Goal: Communication & Community: Answer question/provide support

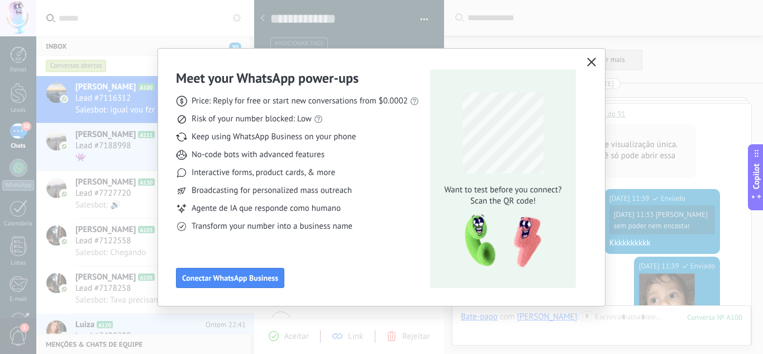
click at [595, 62] on icon "button" at bounding box center [591, 62] width 9 height 9
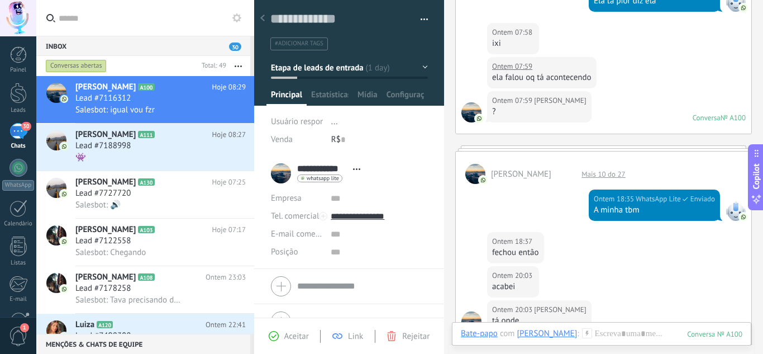
scroll to position [4403, 0]
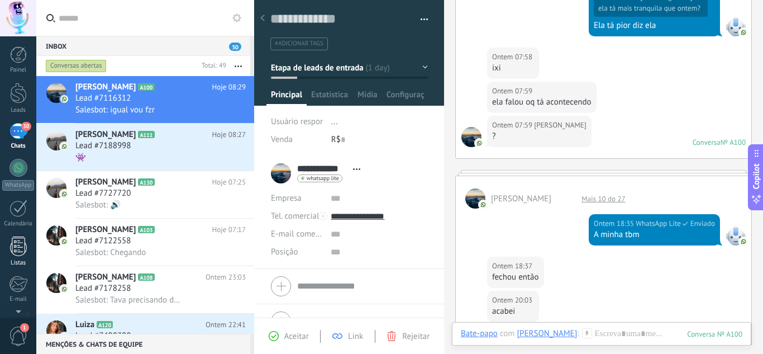
click at [24, 241] on div at bounding box center [18, 246] width 17 height 20
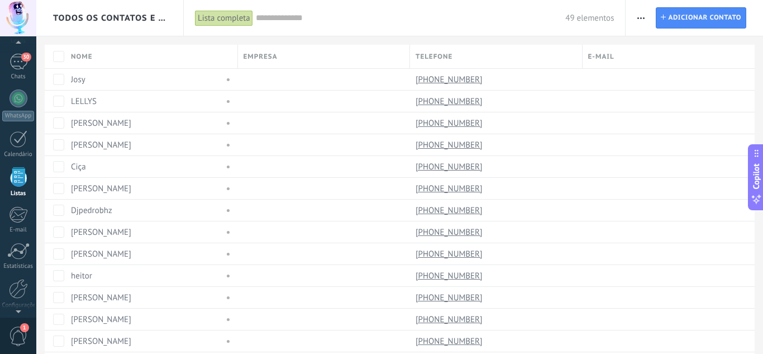
click at [161, 13] on span "Todos os contatos e Empresas" at bounding box center [110, 18] width 115 height 11
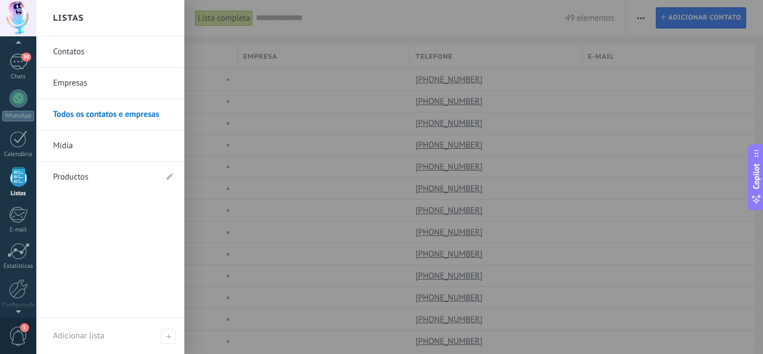
click at [161, 22] on div "Listas" at bounding box center [110, 18] width 148 height 36
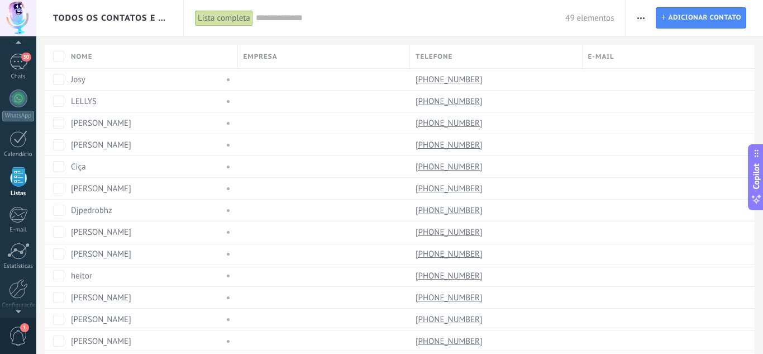
click at [161, 22] on span "Todos os contatos e Empresas" at bounding box center [110, 18] width 115 height 11
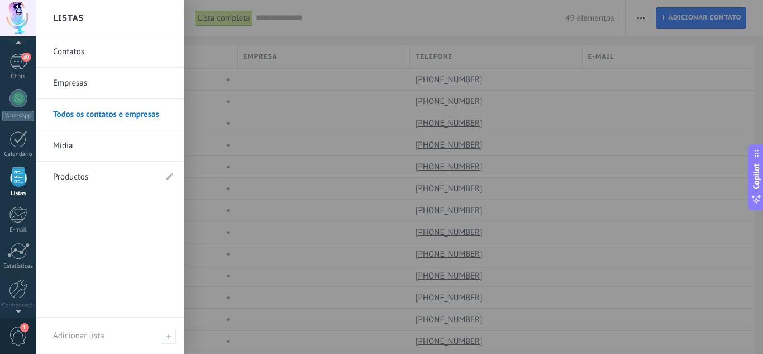
click at [290, 26] on div at bounding box center [417, 177] width 763 height 354
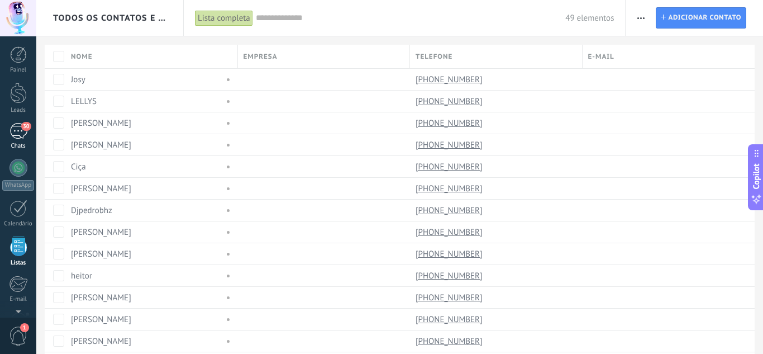
click at [13, 135] on div "30" at bounding box center [18, 131] width 18 height 16
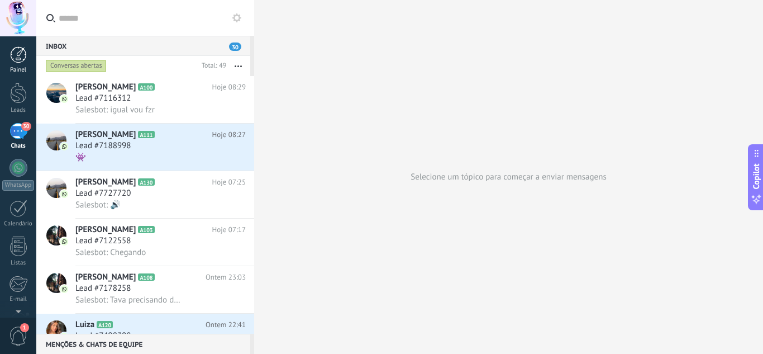
click at [18, 47] on div at bounding box center [18, 54] width 17 height 17
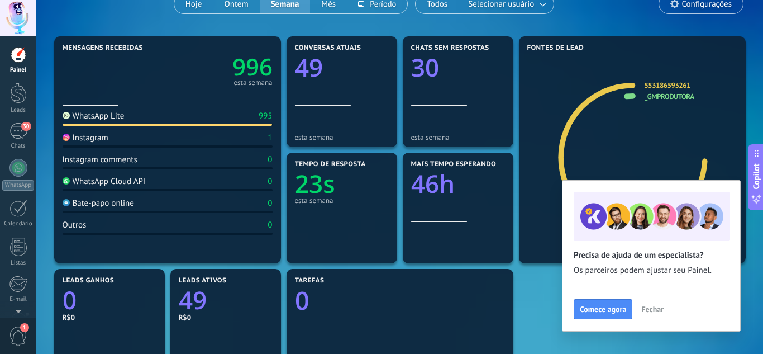
scroll to position [109, 0]
click at [652, 308] on span "Fechar" at bounding box center [652, 309] width 22 height 8
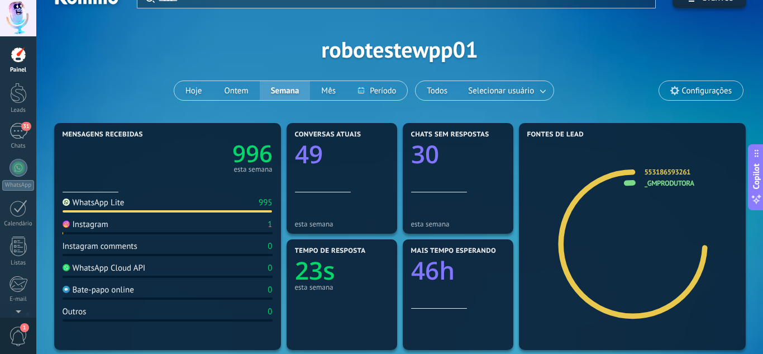
scroll to position [21, 0]
click at [242, 95] on button "Ontem" at bounding box center [236, 91] width 46 height 19
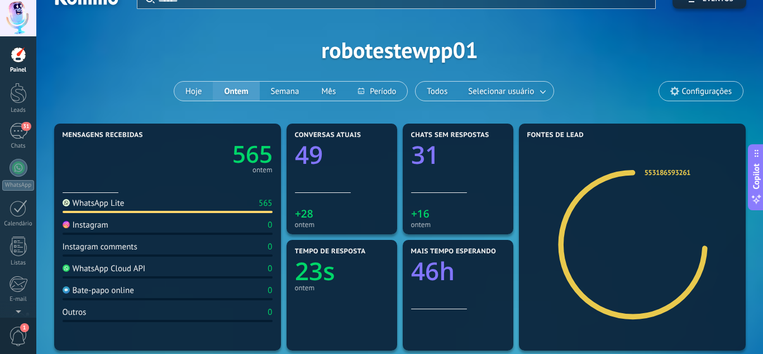
click at [202, 86] on button "Hoje" at bounding box center [193, 91] width 39 height 19
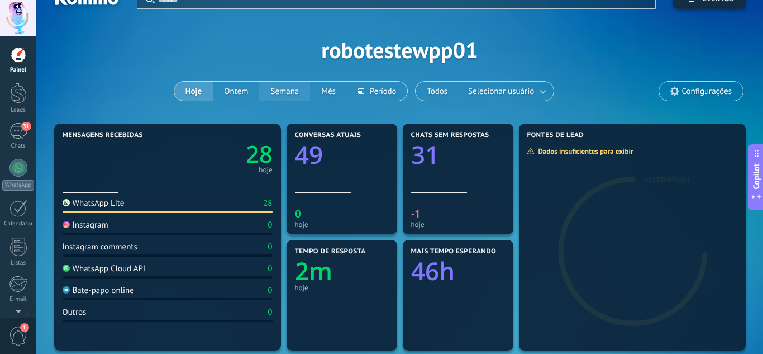
click at [288, 92] on button "Semana" at bounding box center [284, 91] width 51 height 19
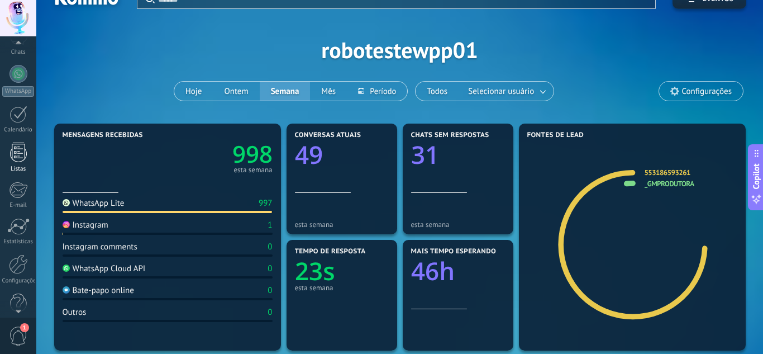
scroll to position [111, 0]
click at [21, 210] on div at bounding box center [18, 209] width 22 height 17
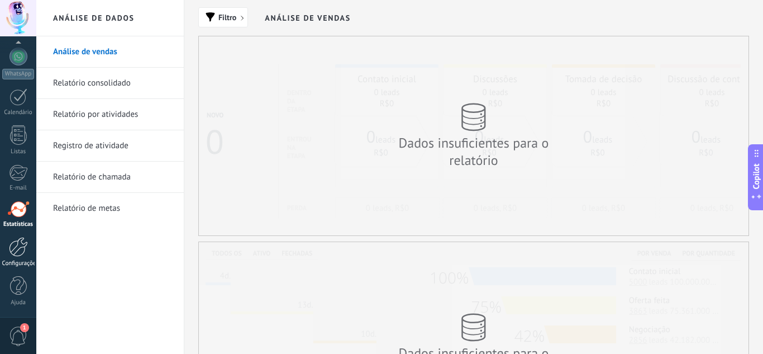
click at [15, 260] on div "Configurações" at bounding box center [18, 263] width 32 height 7
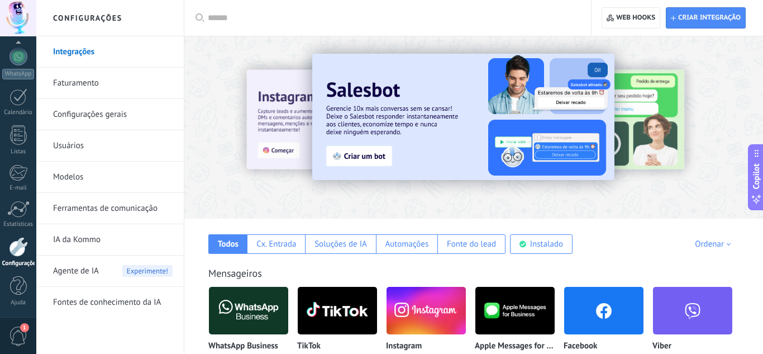
click at [117, 207] on link "Ferramentas de comunicação" at bounding box center [113, 208] width 120 height 31
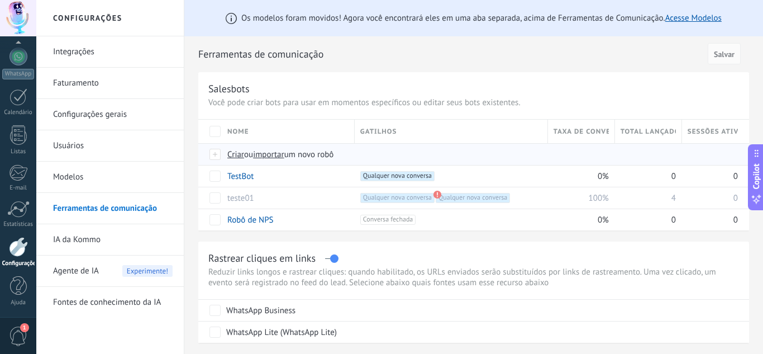
click at [235, 154] on span "Criar" at bounding box center [235, 154] width 17 height 11
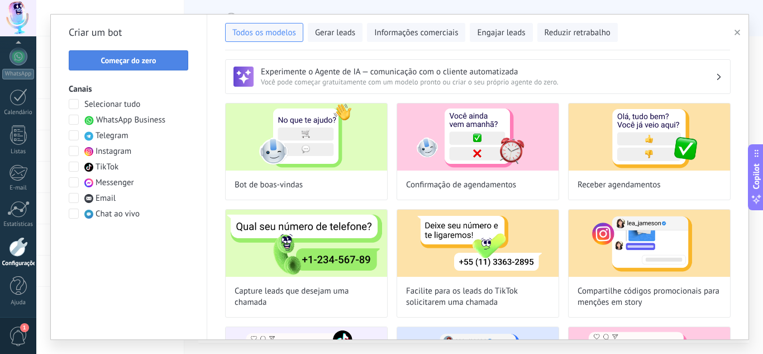
click at [170, 67] on button "Começar do zero" at bounding box center [129, 60] width 120 height 20
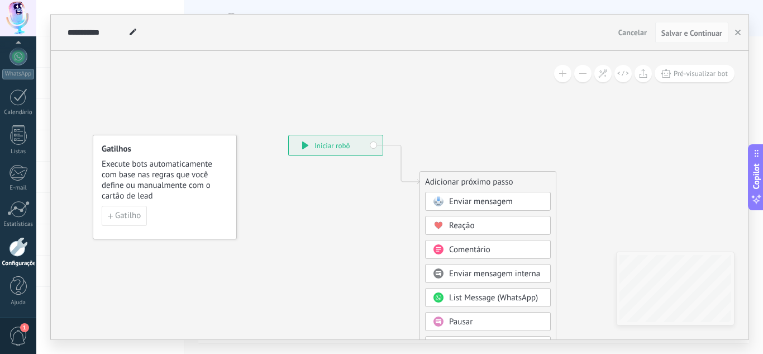
click at [504, 204] on span "Enviar mensagem" at bounding box center [481, 201] width 64 height 11
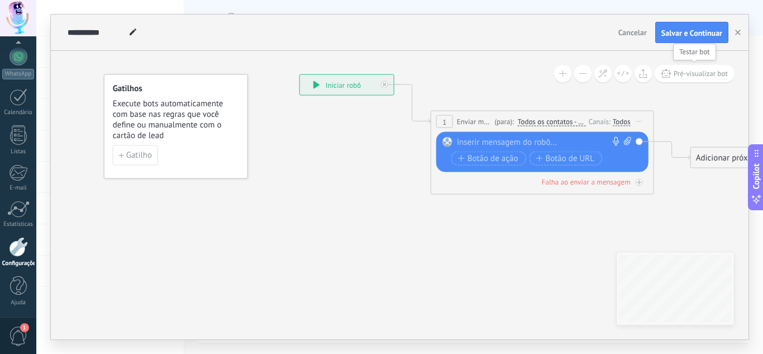
click at [699, 74] on span "Pré-visualizar bot" at bounding box center [701, 73] width 54 height 9
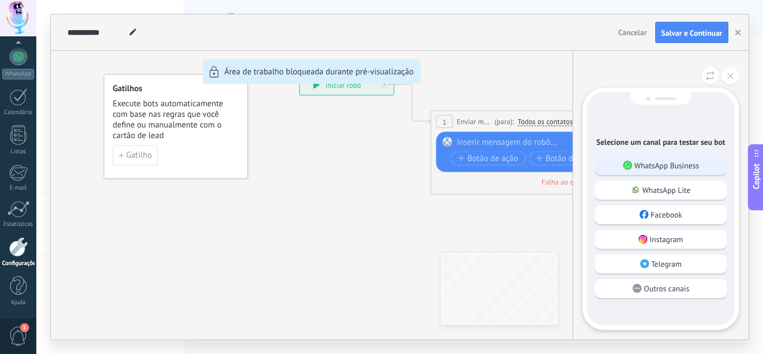
click at [681, 172] on div "WhatsApp Business" at bounding box center [661, 165] width 132 height 19
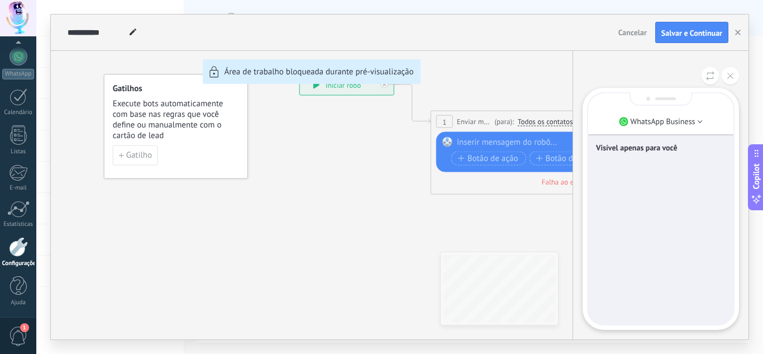
click at [659, 223] on div "Visível apenas para você" at bounding box center [660, 208] width 145 height 231
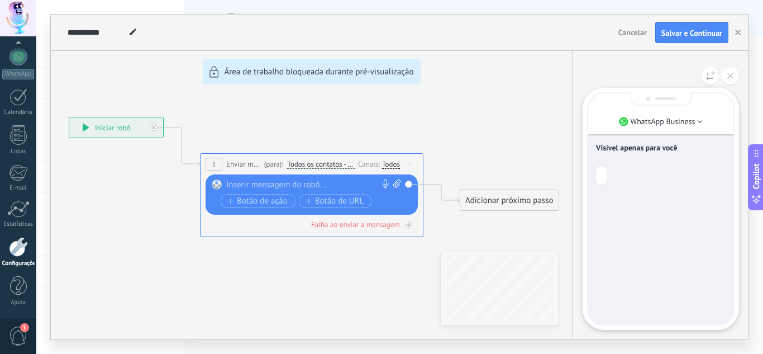
click at [85, 127] on div "**********" at bounding box center [400, 177] width 698 height 325
click at [322, 181] on div "**********" at bounding box center [400, 177] width 698 height 325
click at [332, 182] on div "**********" at bounding box center [400, 177] width 698 height 325
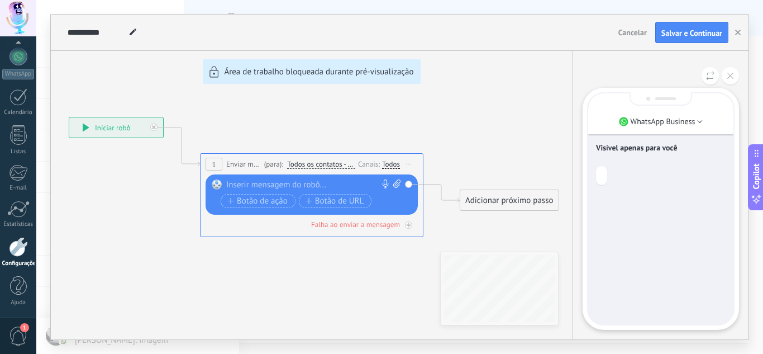
click at [332, 182] on div "**********" at bounding box center [400, 177] width 698 height 325
click at [735, 76] on button at bounding box center [730, 75] width 17 height 17
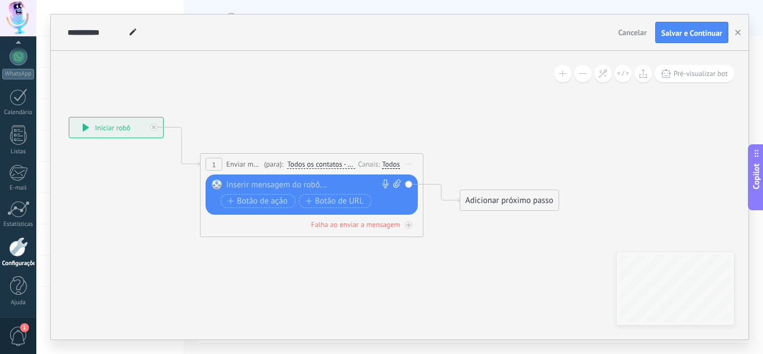
click at [313, 182] on div at bounding box center [309, 184] width 166 height 11
click at [21, 51] on div at bounding box center [18, 54] width 17 height 17
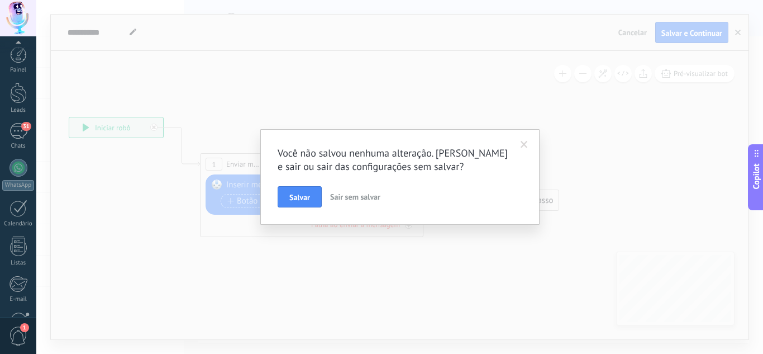
scroll to position [111, 0]
click at [347, 201] on span "Sair sem salvar" at bounding box center [355, 197] width 50 height 10
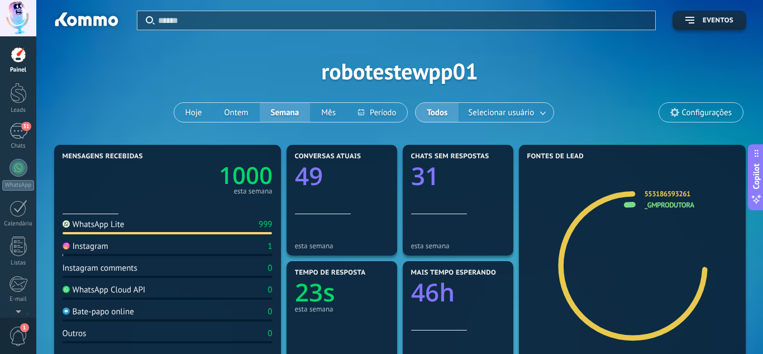
scroll to position [45, 0]
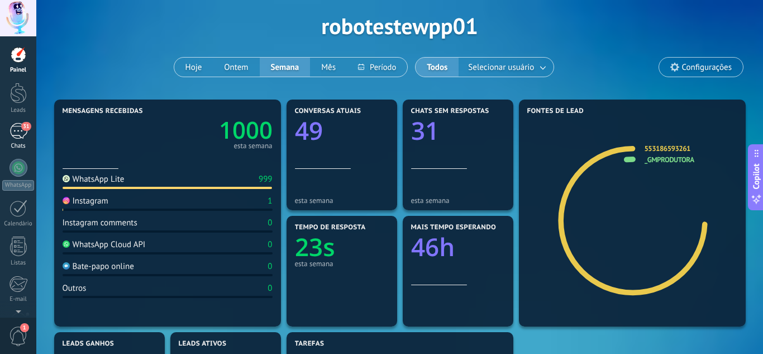
click at [22, 136] on div "31" at bounding box center [18, 131] width 18 height 16
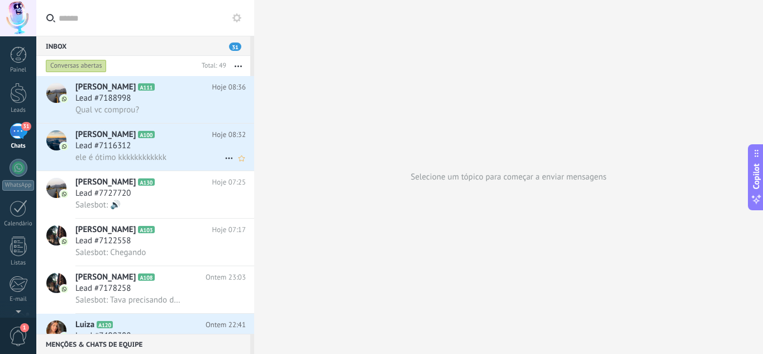
click at [158, 140] on icon at bounding box center [163, 134] width 11 height 11
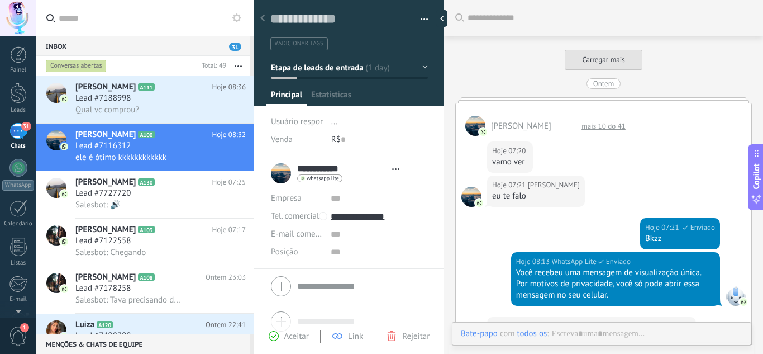
type textarea "**********"
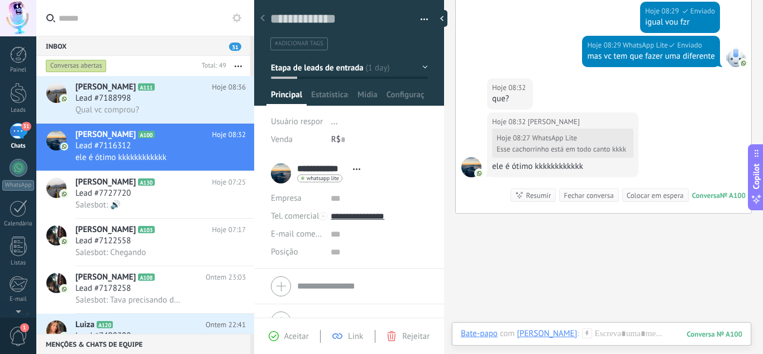
scroll to position [445, 0]
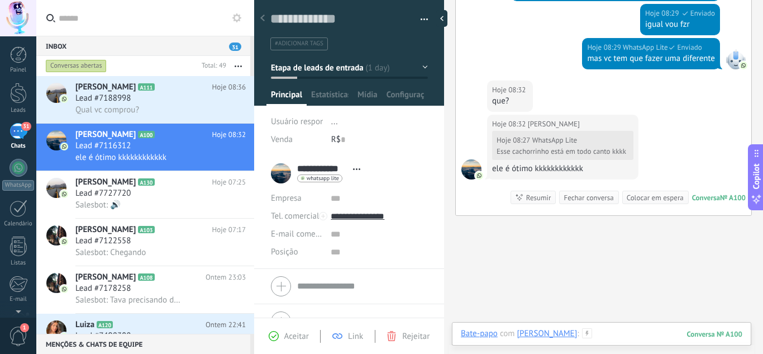
click at [615, 334] on div at bounding box center [602, 345] width 282 height 34
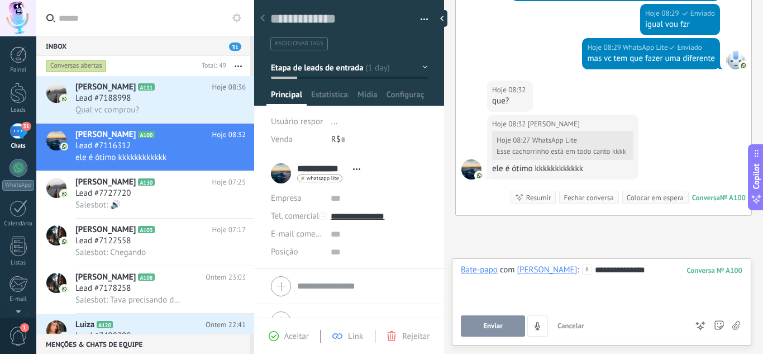
click at [516, 326] on button "Enviar" at bounding box center [493, 325] width 64 height 21
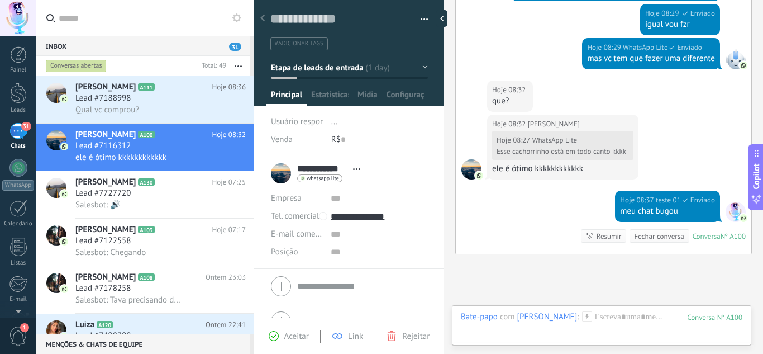
scroll to position [541, 0]
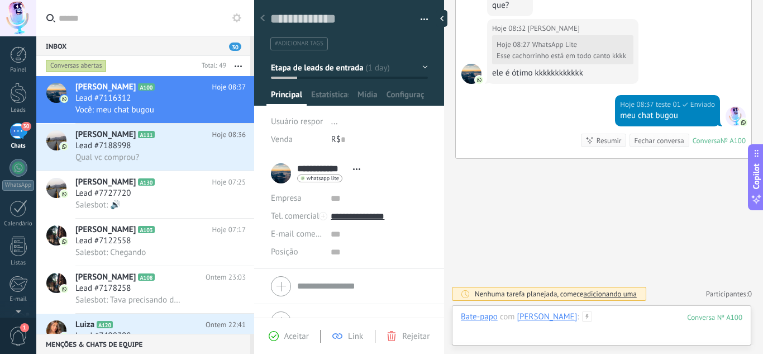
click at [602, 317] on div at bounding box center [602, 328] width 282 height 34
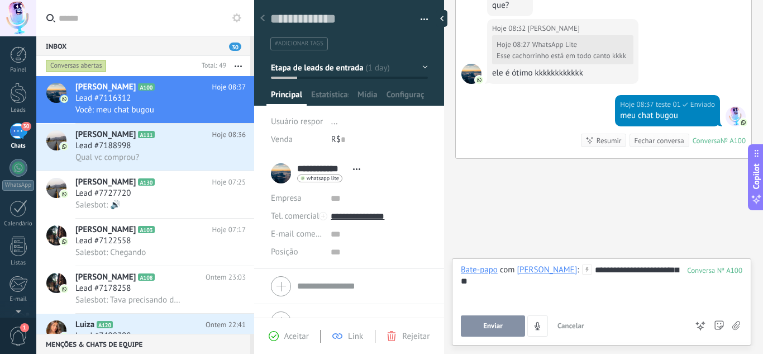
click at [508, 323] on button "Enviar" at bounding box center [493, 325] width 64 height 21
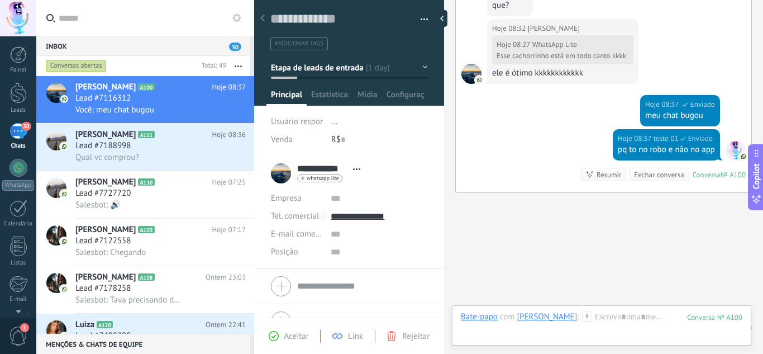
scroll to position [575, 0]
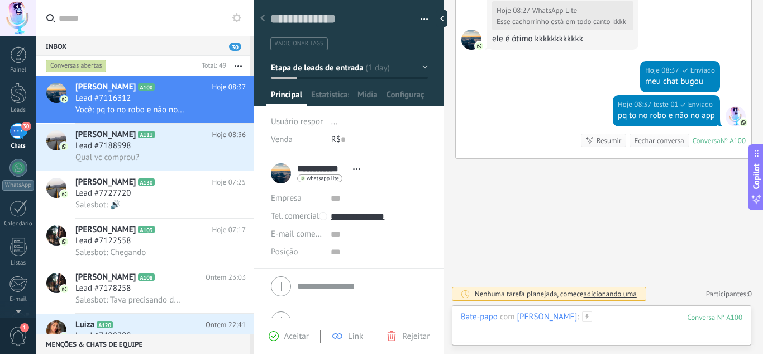
click at [599, 313] on div at bounding box center [602, 328] width 282 height 34
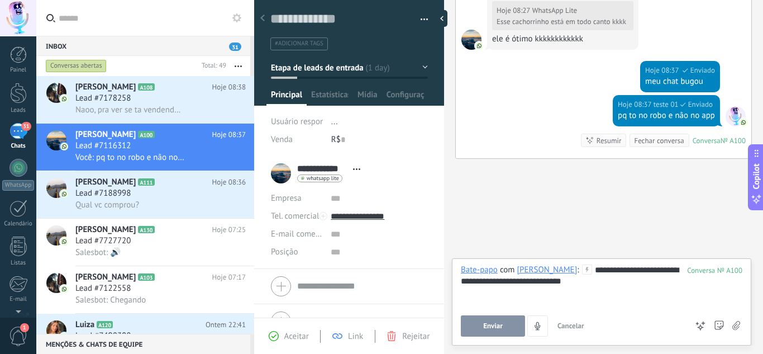
click at [506, 322] on button "Enviar" at bounding box center [493, 325] width 64 height 21
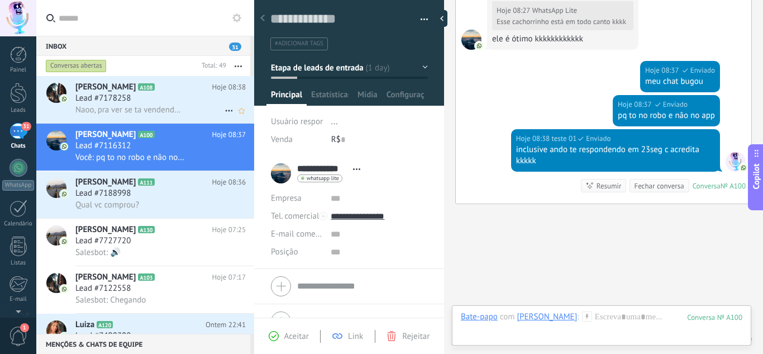
scroll to position [620, 0]
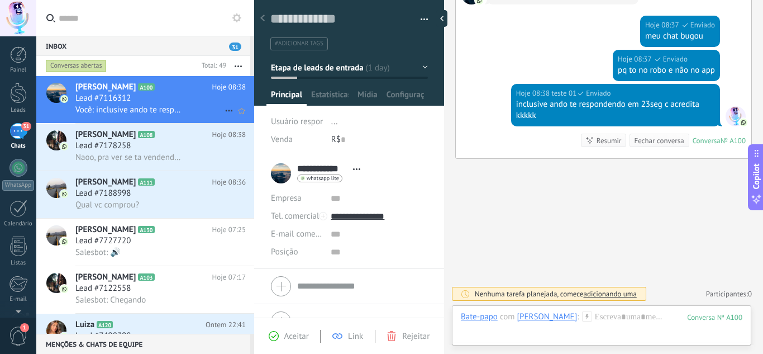
click at [156, 102] on div "Lead #7116312" at bounding box center [160, 98] width 170 height 11
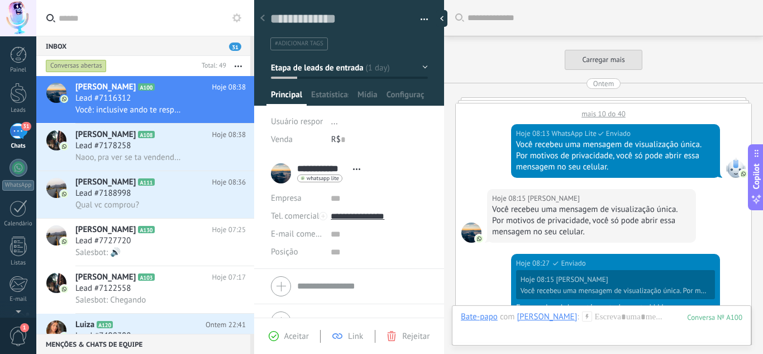
scroll to position [492, 0]
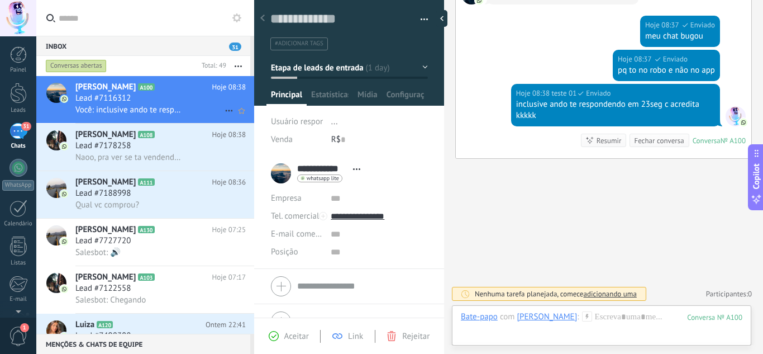
click at [154, 98] on div "Lead #7116312" at bounding box center [160, 98] width 170 height 11
click at [146, 148] on div "Lead #7178258" at bounding box center [160, 145] width 170 height 11
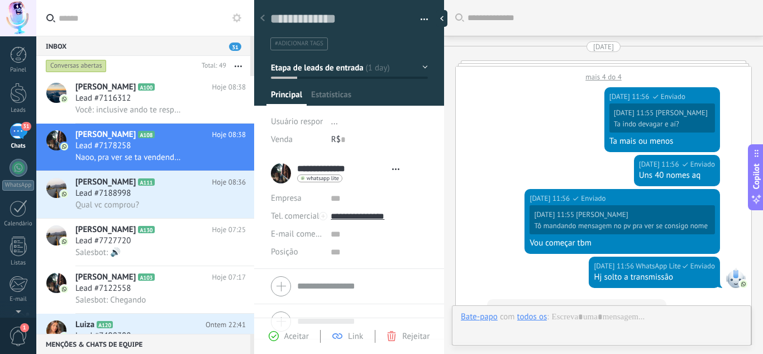
type textarea "**********"
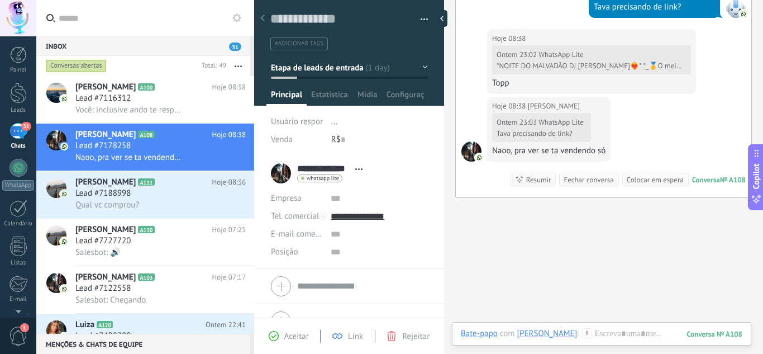
scroll to position [1983, 0]
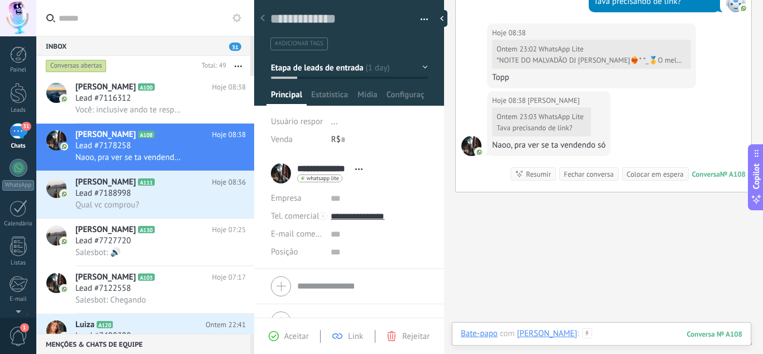
click at [623, 335] on div at bounding box center [602, 345] width 282 height 34
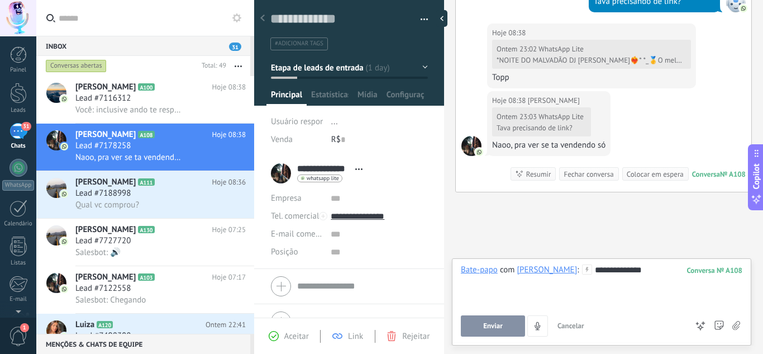
click at [639, 269] on div "**********" at bounding box center [602, 285] width 282 height 42
click at [495, 334] on button "Enviar" at bounding box center [493, 325] width 64 height 21
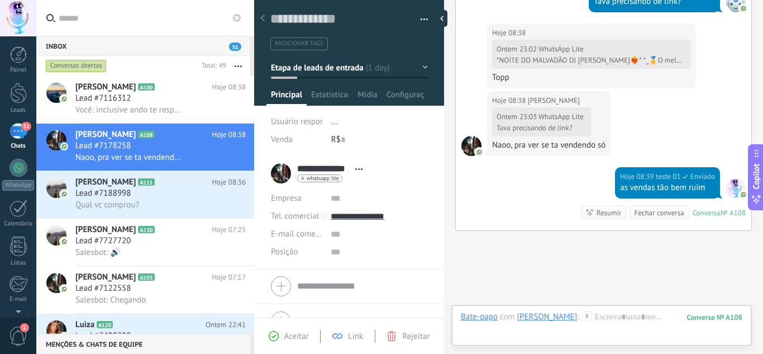
scroll to position [2078, 0]
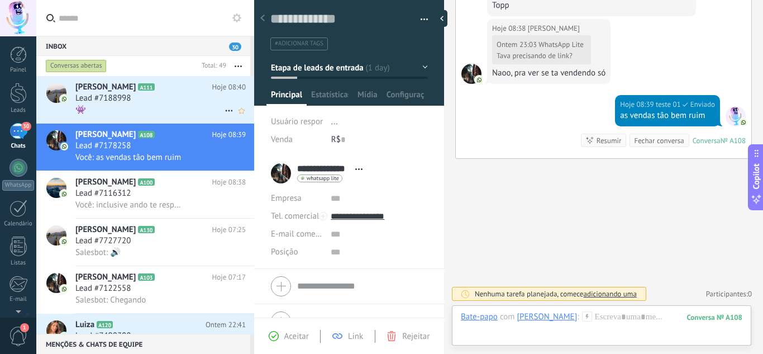
click at [163, 110] on div "👾" at bounding box center [160, 110] width 170 height 12
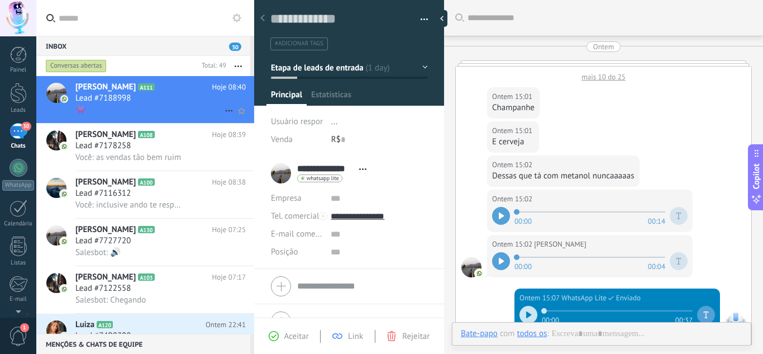
scroll to position [1098, 0]
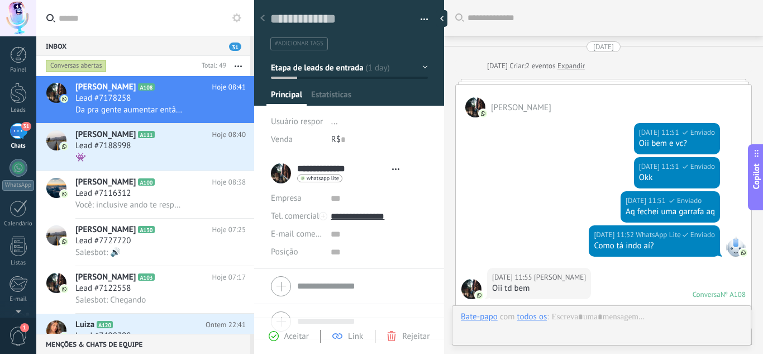
scroll to position [2370, 0]
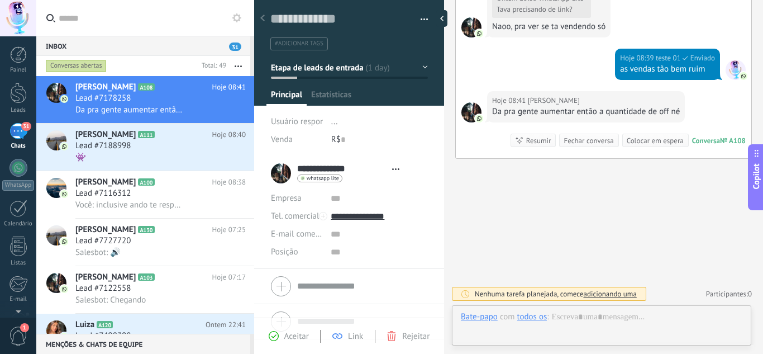
type textarea "**********"
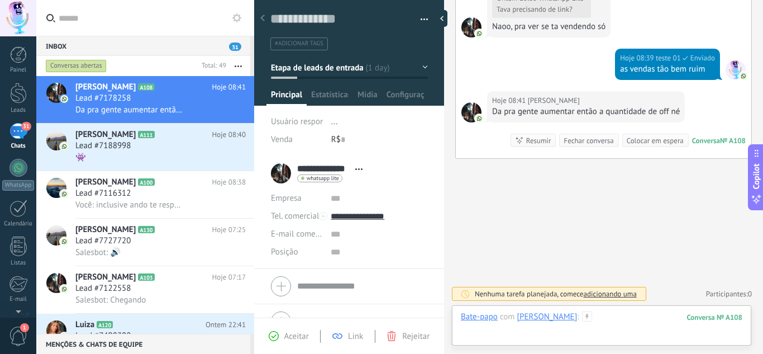
click at [560, 322] on div at bounding box center [602, 328] width 282 height 34
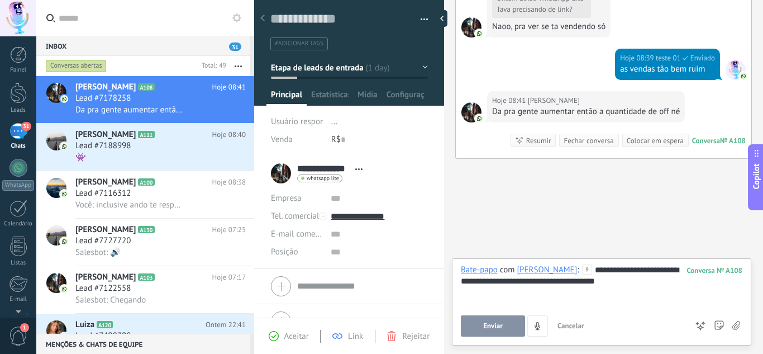
click at [491, 323] on span "Enviar" at bounding box center [493, 326] width 20 height 8
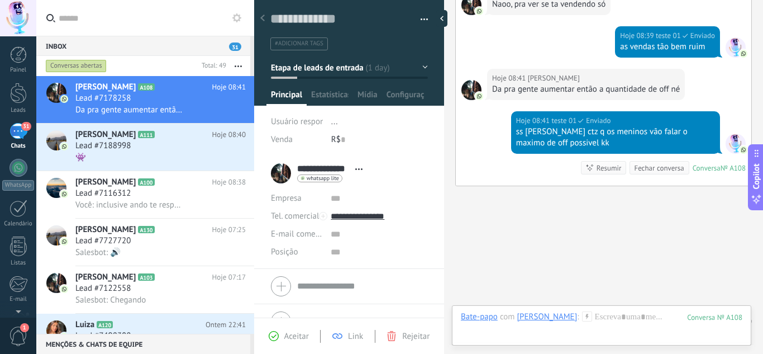
scroll to position [2420, 0]
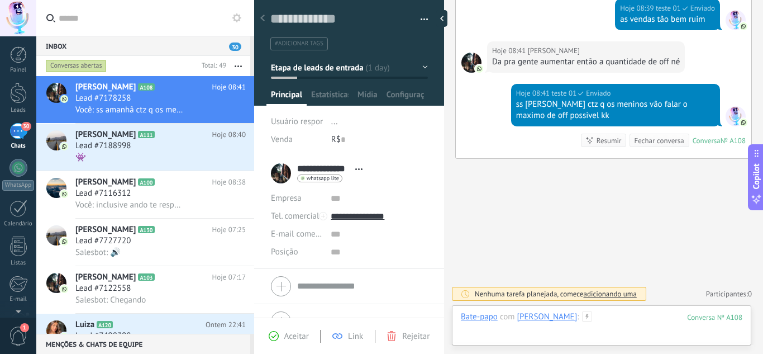
click at [614, 317] on div at bounding box center [602, 328] width 282 height 34
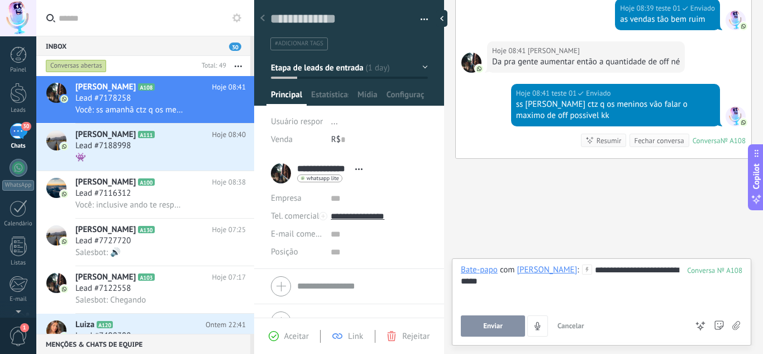
click at [492, 322] on span "Enviar" at bounding box center [493, 326] width 20 height 8
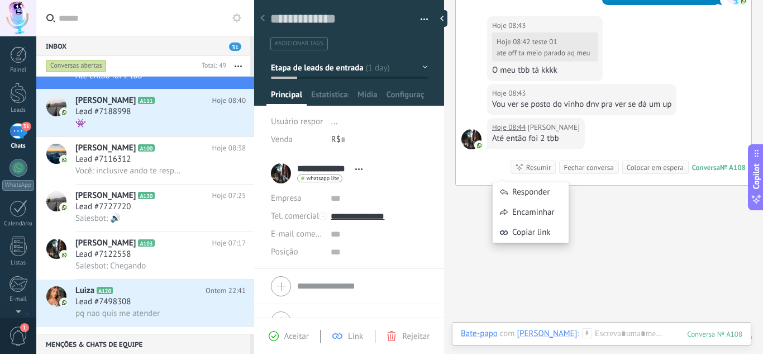
scroll to position [2556, 0]
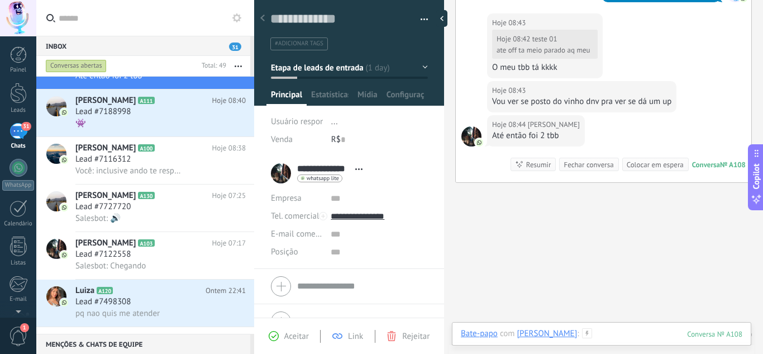
click at [625, 336] on div at bounding box center [602, 345] width 282 height 34
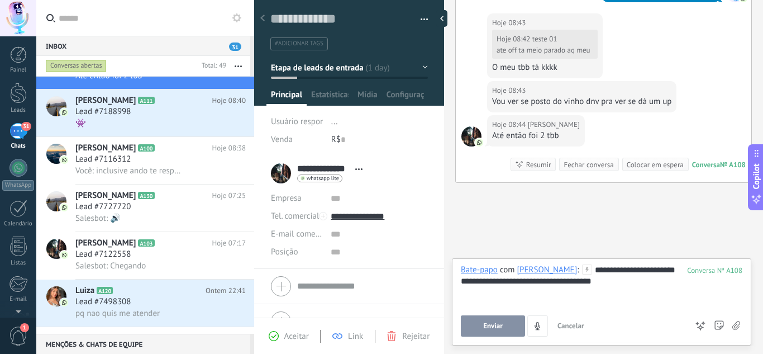
click at [502, 331] on button "Enviar" at bounding box center [493, 325] width 64 height 21
click at [149, 165] on span "Você: inclusive ando te respondendo em 23seg c acredita kkkkk" at bounding box center [129, 170] width 109 height 11
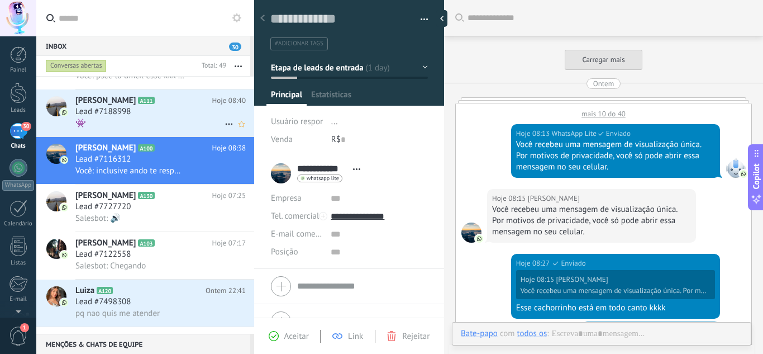
scroll to position [17, 0]
click at [164, 110] on div "Lead #7188998" at bounding box center [160, 111] width 170 height 11
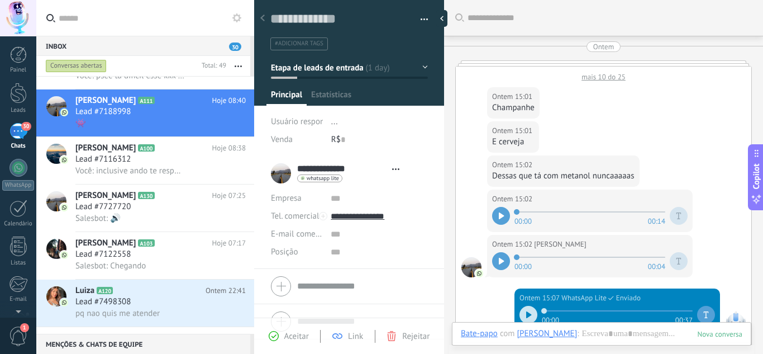
type textarea "**********"
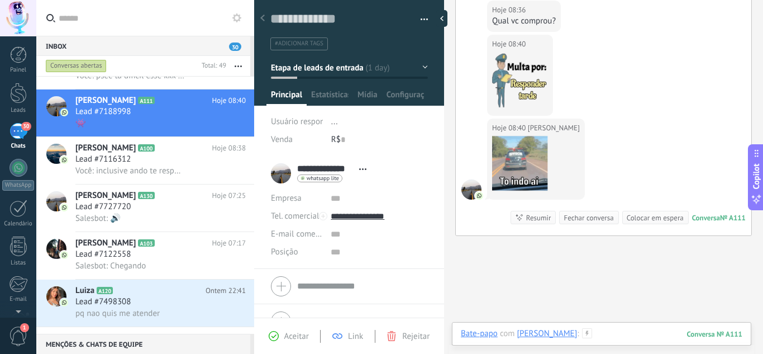
click at [634, 337] on div at bounding box center [602, 345] width 282 height 34
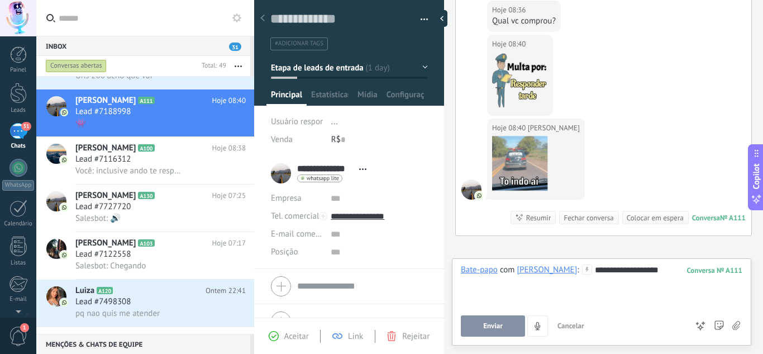
click at [488, 323] on span "Enviar" at bounding box center [493, 326] width 20 height 8
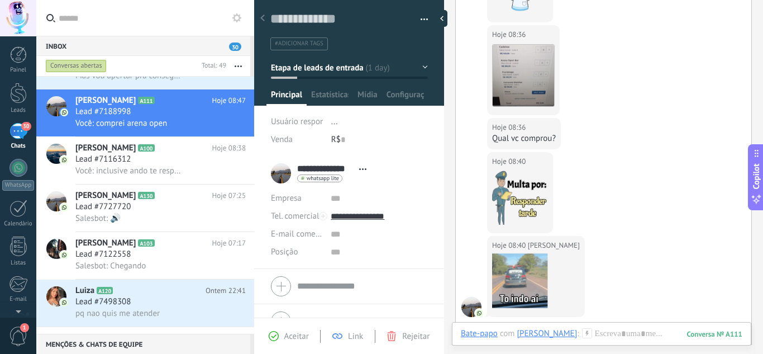
scroll to position [978, 0]
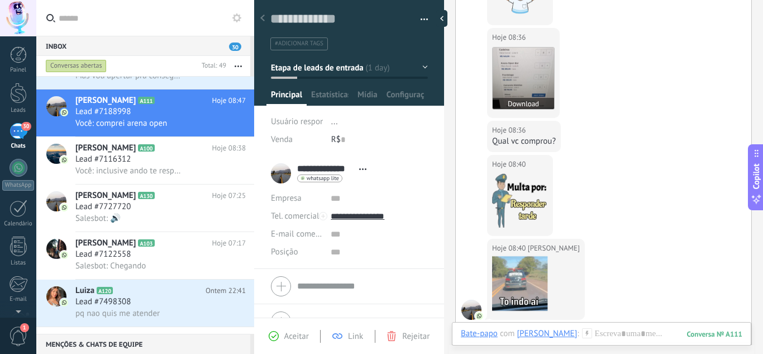
click at [529, 82] on img at bounding box center [523, 77] width 61 height 61
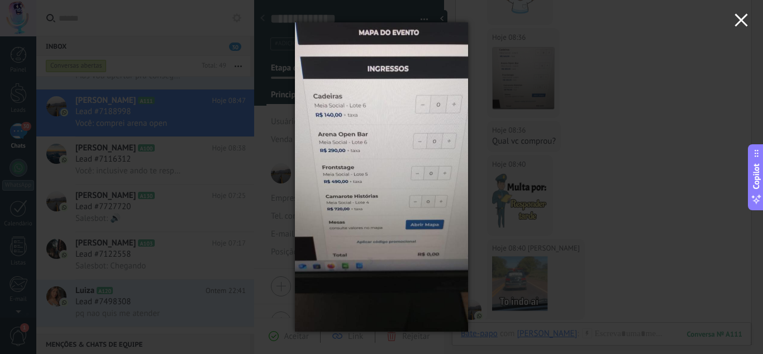
click at [746, 15] on use "button" at bounding box center [741, 19] width 13 height 13
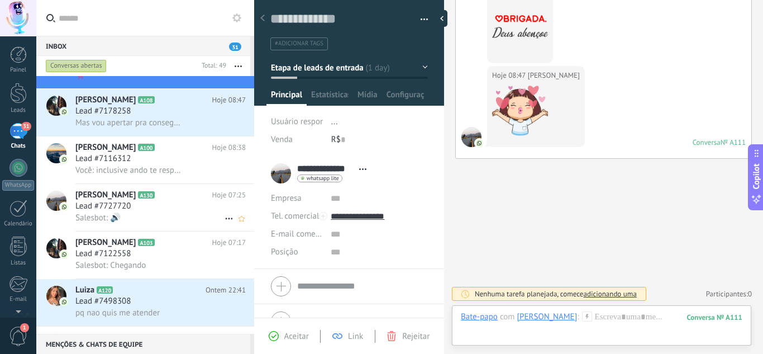
scroll to position [0, 0]
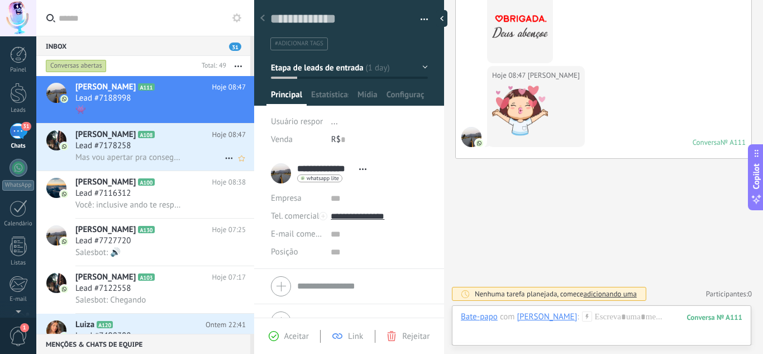
click at [187, 165] on div "Thais Ferreira A108 Hoje 08:47 Lead #7178258 Mas vou apertar pra conseguir mais" at bounding box center [164, 146] width 179 height 47
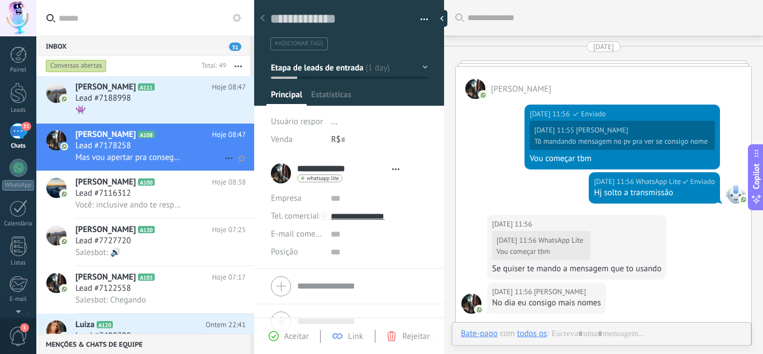
type textarea "**********"
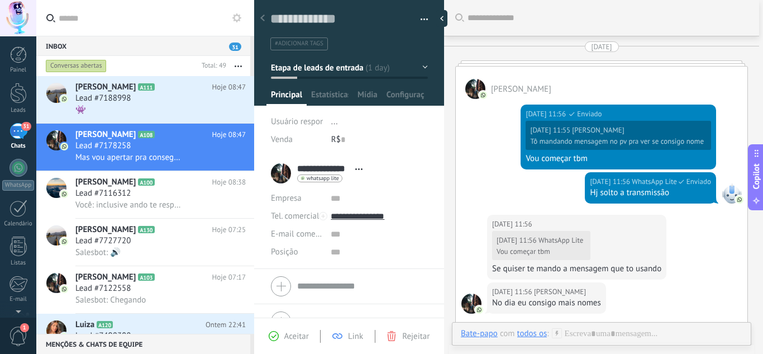
scroll to position [1889, 0]
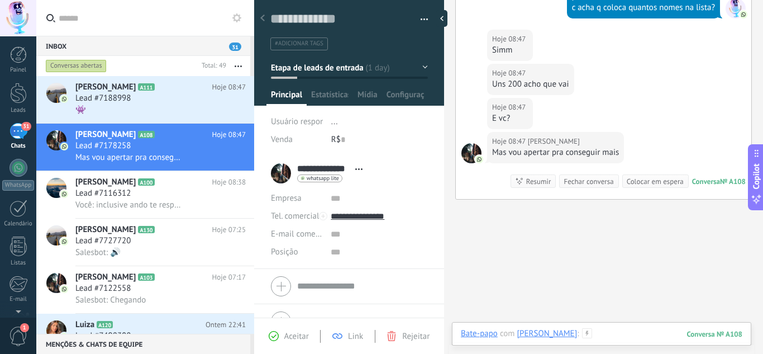
click at [645, 338] on div at bounding box center [602, 345] width 282 height 34
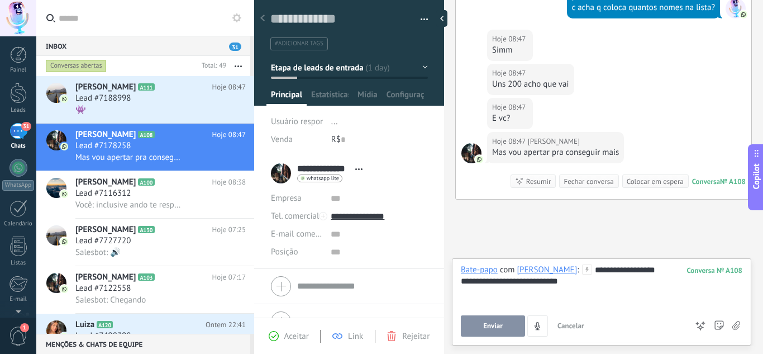
click at [511, 328] on button "Enviar" at bounding box center [493, 325] width 64 height 21
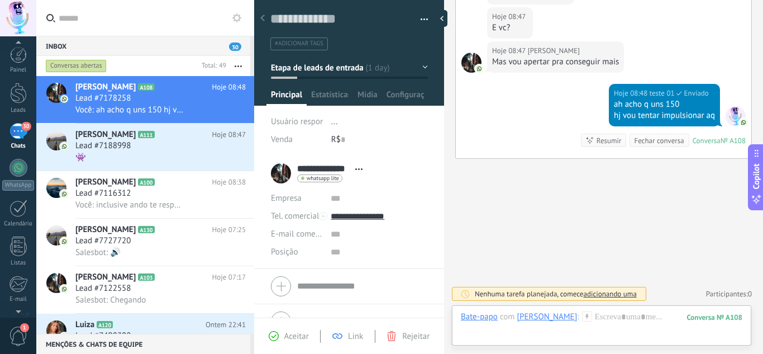
scroll to position [54, 0]
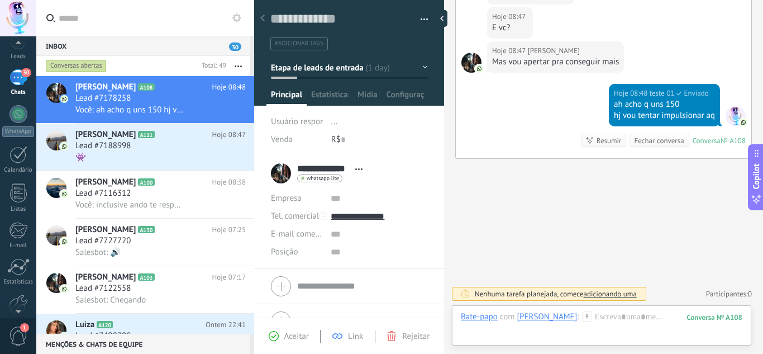
click at [21, 336] on span "1" at bounding box center [18, 336] width 19 height 20
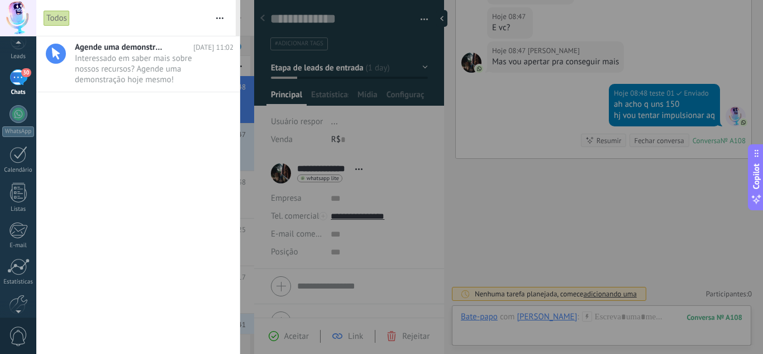
scroll to position [0, 0]
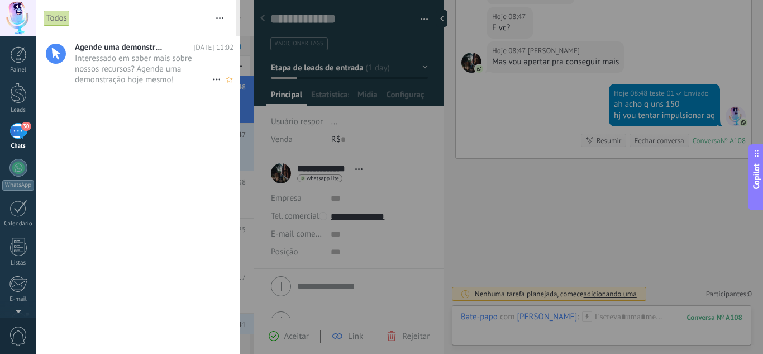
click at [138, 65] on span "Interessado em saber mais sobre nossos recursos? Agende uma demonstração hoje m…" at bounding box center [143, 68] width 137 height 31
click at [334, 122] on div at bounding box center [381, 177] width 763 height 354
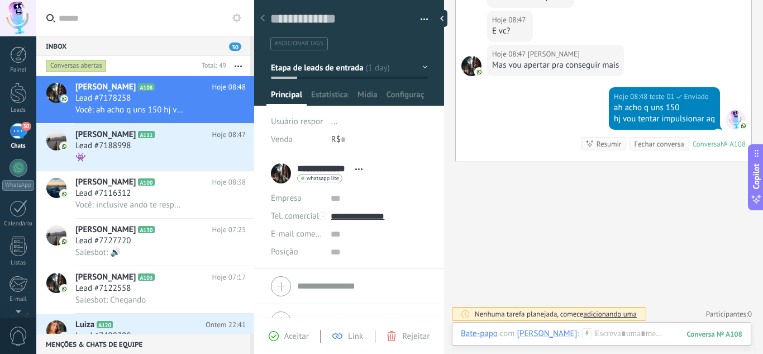
scroll to position [1990, 0]
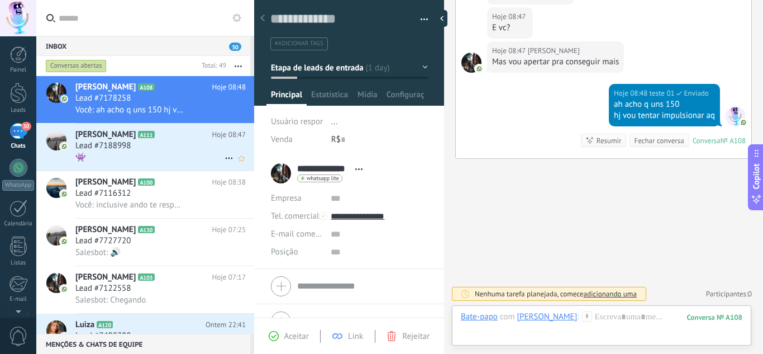
click at [164, 160] on div "👾" at bounding box center [160, 157] width 170 height 12
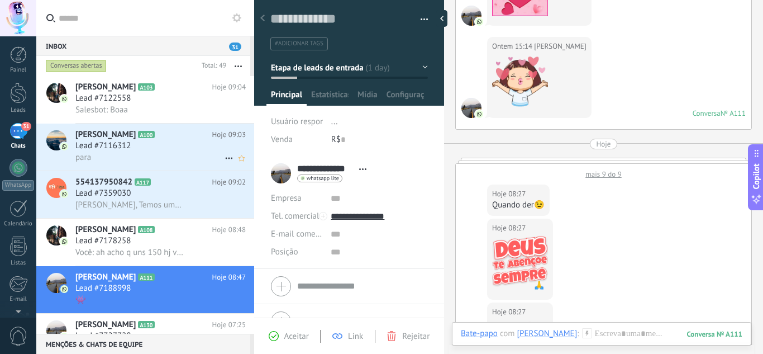
click at [164, 151] on div "para" at bounding box center [160, 157] width 170 height 12
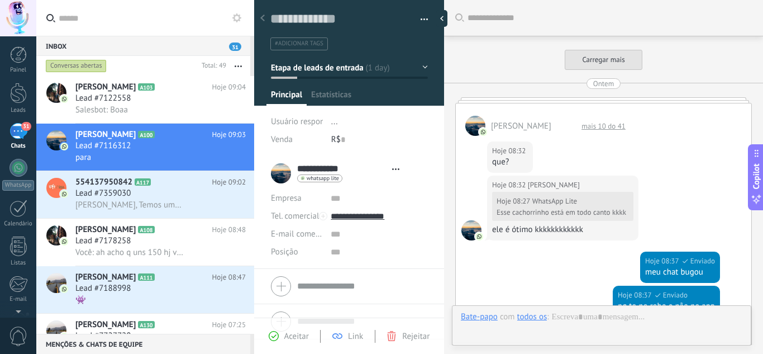
type textarea "**********"
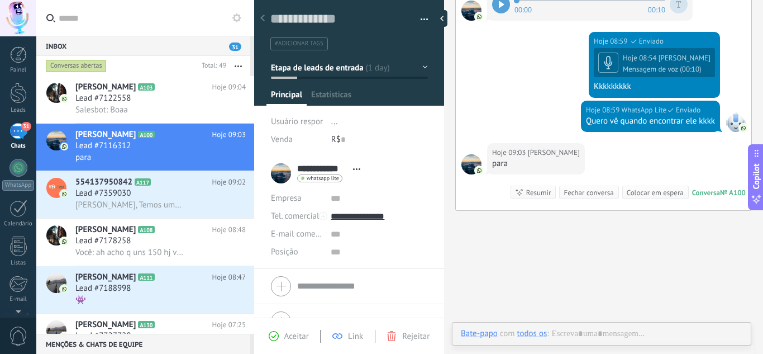
scroll to position [17, 0]
click at [587, 335] on div at bounding box center [602, 345] width 282 height 34
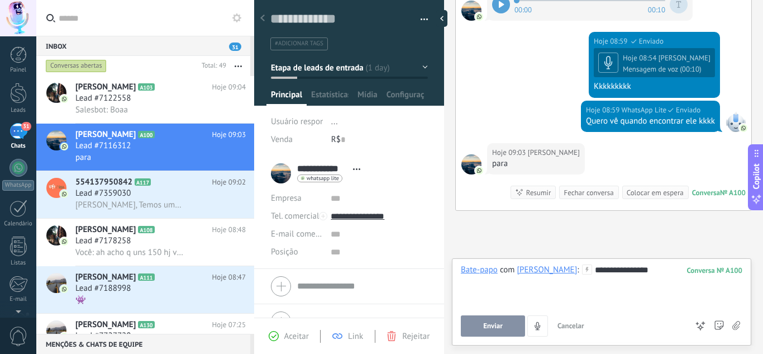
click at [496, 327] on span "Enviar" at bounding box center [493, 326] width 20 height 8
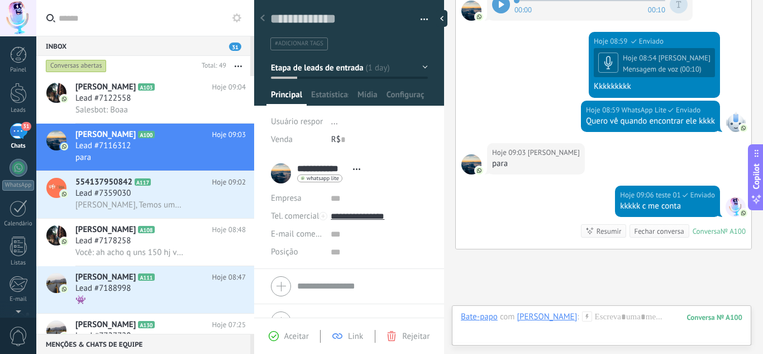
scroll to position [520, 0]
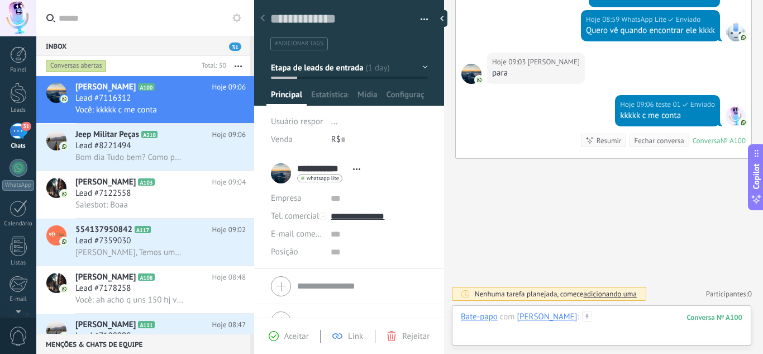
click at [623, 319] on div at bounding box center [602, 328] width 282 height 34
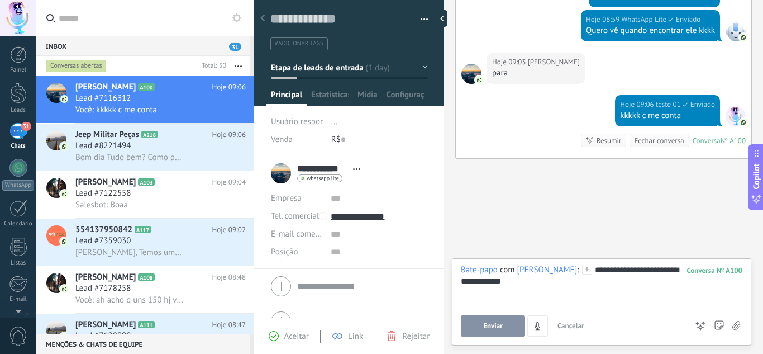
click at [512, 329] on button "Enviar" at bounding box center [493, 325] width 64 height 21
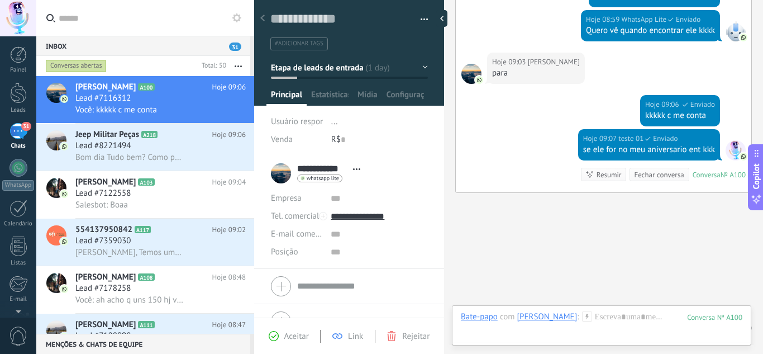
scroll to position [554, 0]
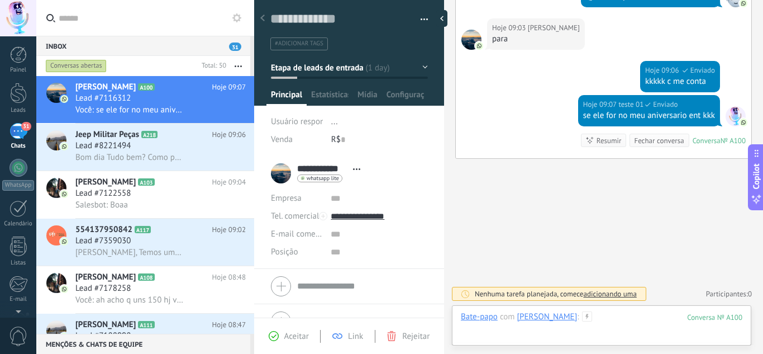
click at [585, 320] on div at bounding box center [602, 328] width 282 height 34
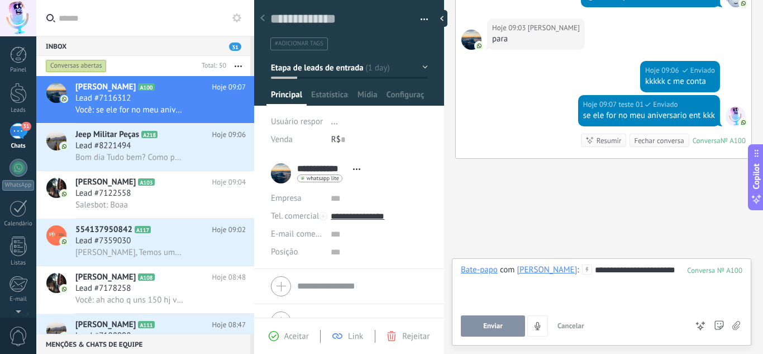
click at [502, 329] on span "Enviar" at bounding box center [493, 326] width 20 height 8
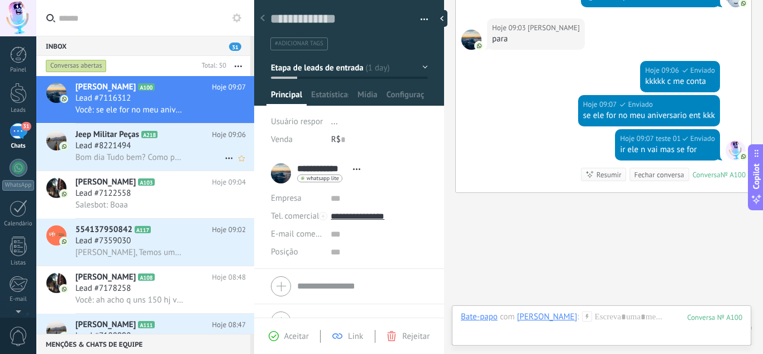
scroll to position [588, 0]
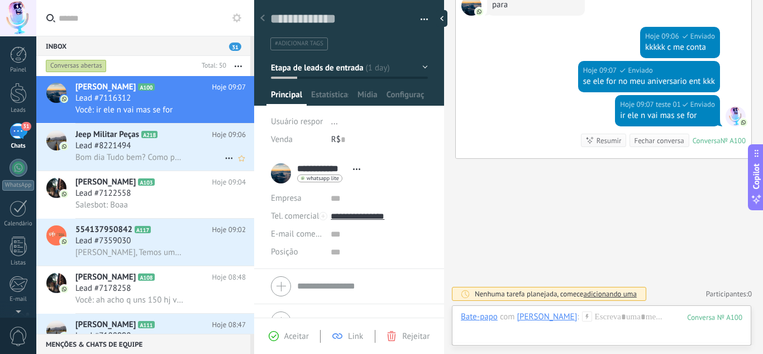
click at [174, 150] on div "Lead #8221494" at bounding box center [160, 145] width 170 height 11
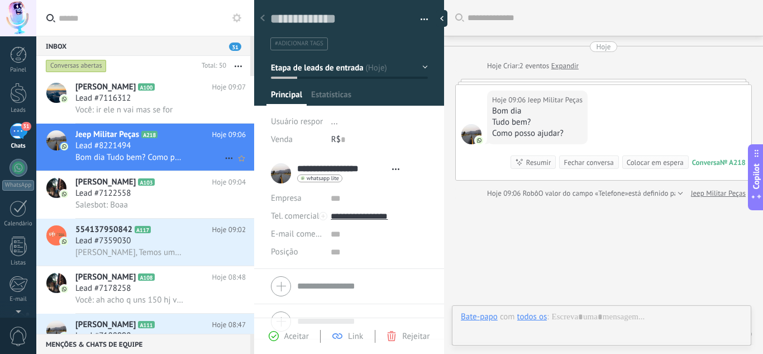
type textarea "**********"
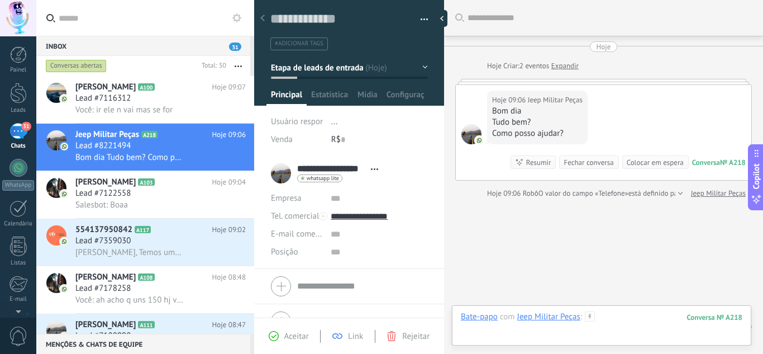
click at [621, 312] on div at bounding box center [602, 328] width 282 height 34
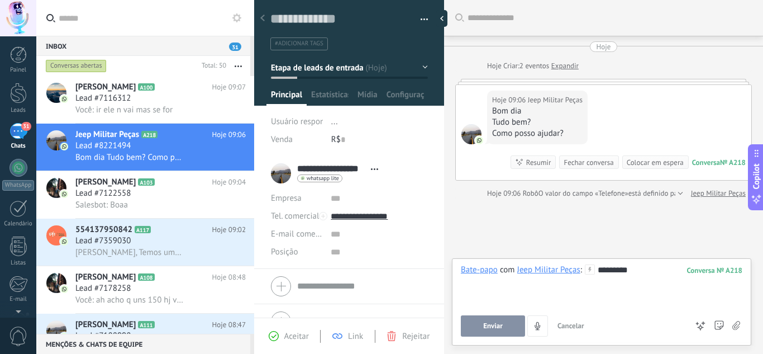
click at [491, 314] on div "Bate-papo com Jeep Militar Peças : 218 ********* Enviar Cancelar Rastrear cliqu…" at bounding box center [602, 300] width 282 height 72
click at [493, 332] on button "Enviar" at bounding box center [493, 325] width 64 height 21
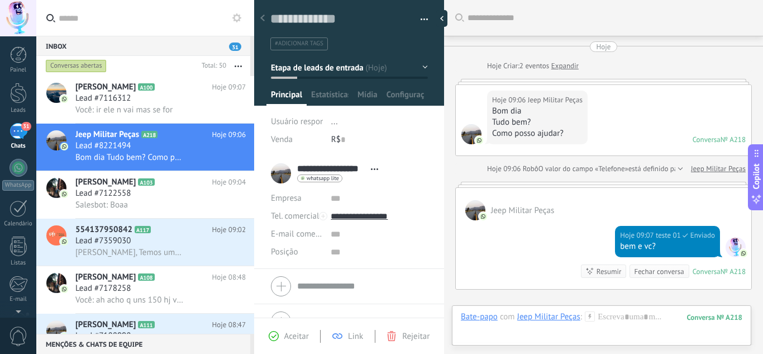
scroll to position [8, 0]
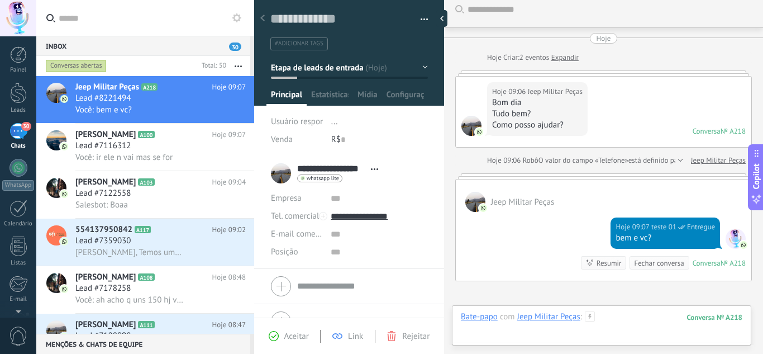
click at [639, 319] on div at bounding box center [602, 328] width 282 height 34
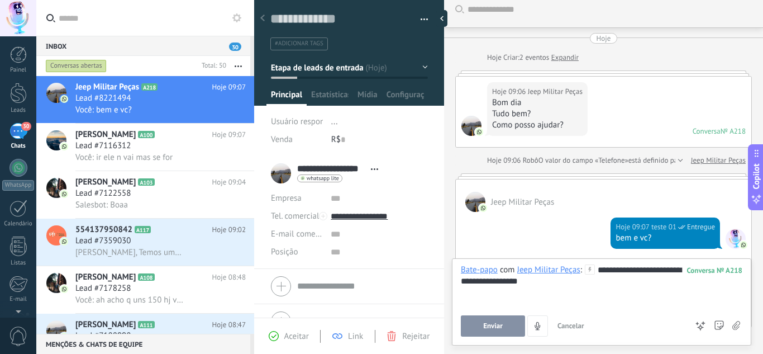
scroll to position [57, 0]
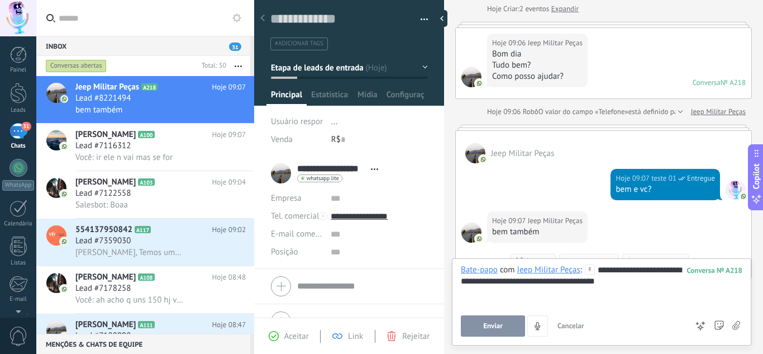
click at [472, 325] on button "Enviar" at bounding box center [493, 325] width 64 height 21
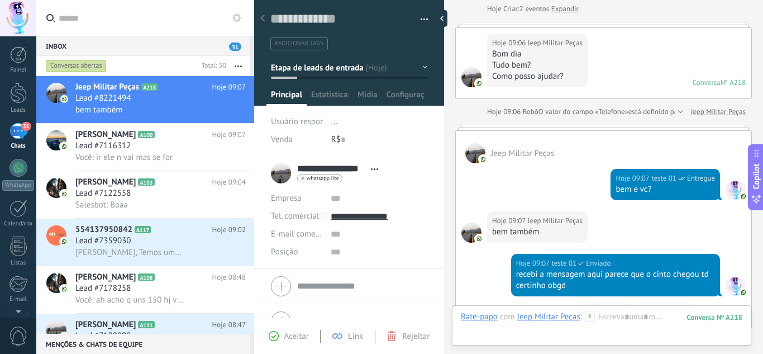
scroll to position [227, 0]
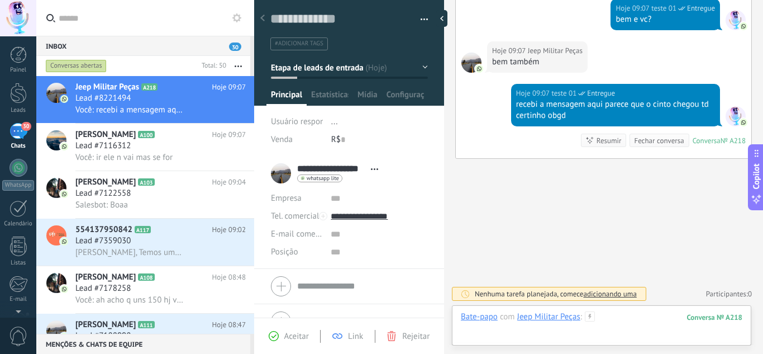
click at [608, 312] on div at bounding box center [602, 328] width 282 height 34
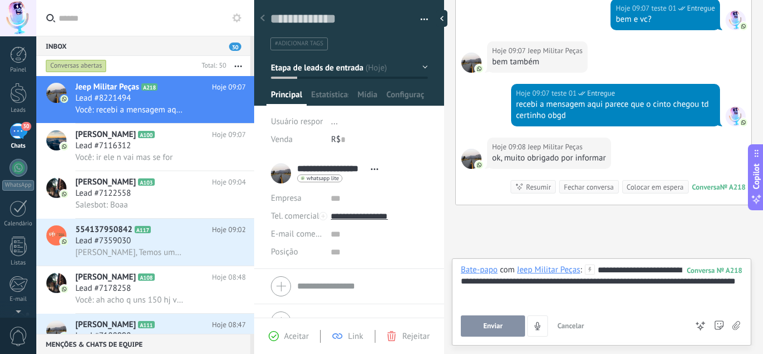
scroll to position [273, 0]
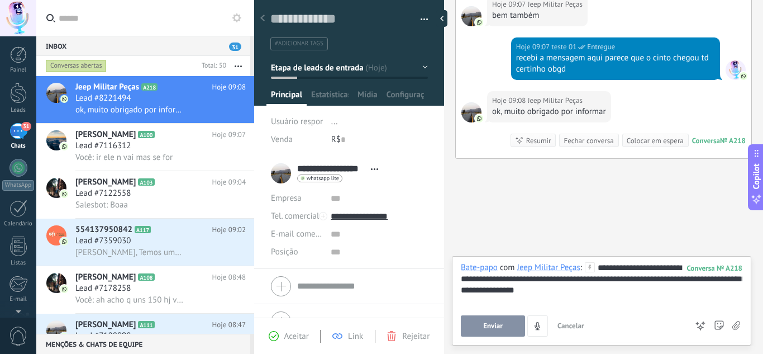
click at [506, 327] on button "Enviar" at bounding box center [493, 325] width 64 height 21
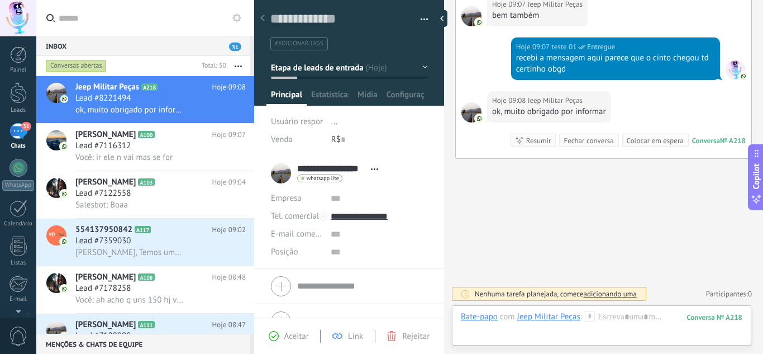
scroll to position [334, 0]
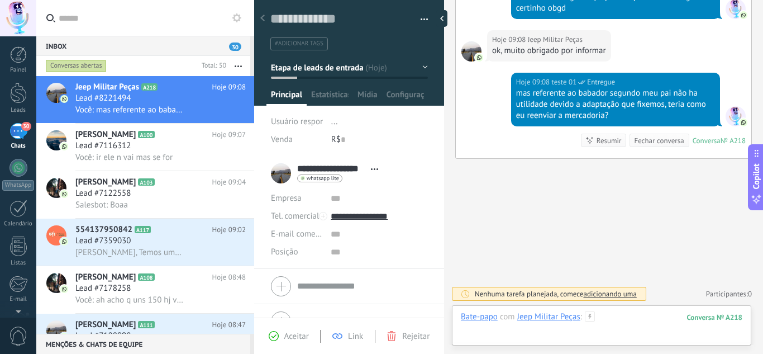
click at [630, 316] on div at bounding box center [602, 328] width 282 height 34
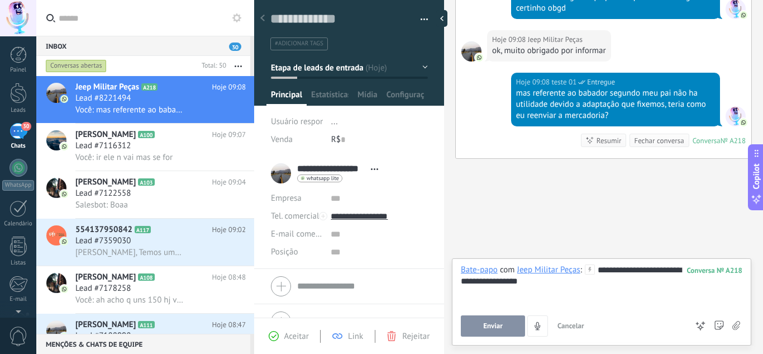
click at [481, 326] on button "Enviar" at bounding box center [493, 325] width 64 height 21
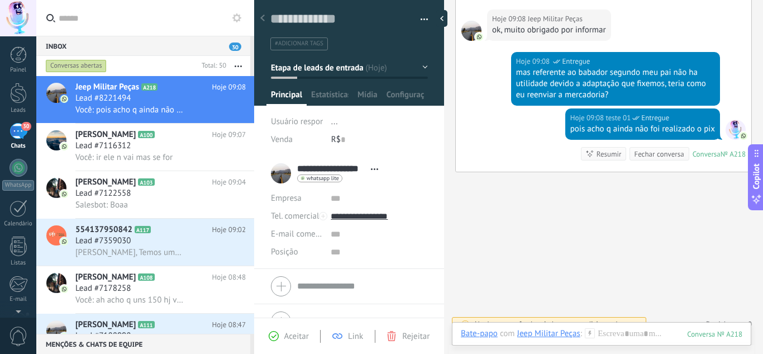
scroll to position [368, 0]
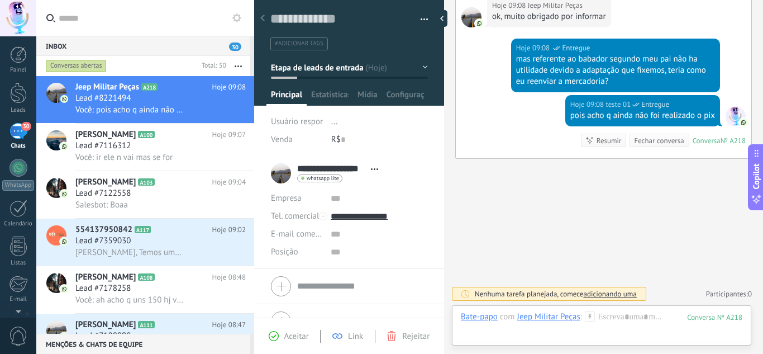
click at [598, 143] on div "Resumir" at bounding box center [609, 140] width 25 height 11
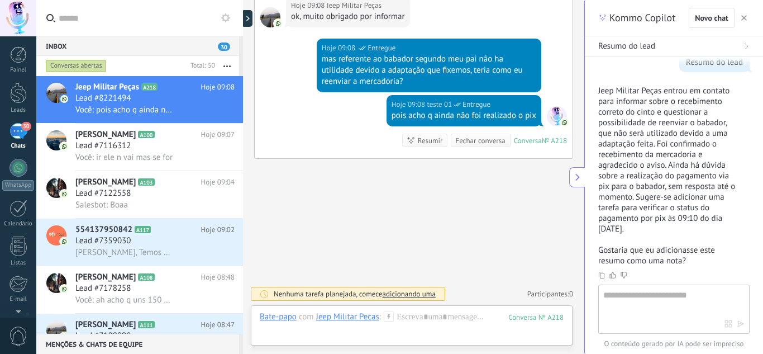
scroll to position [34, 0]
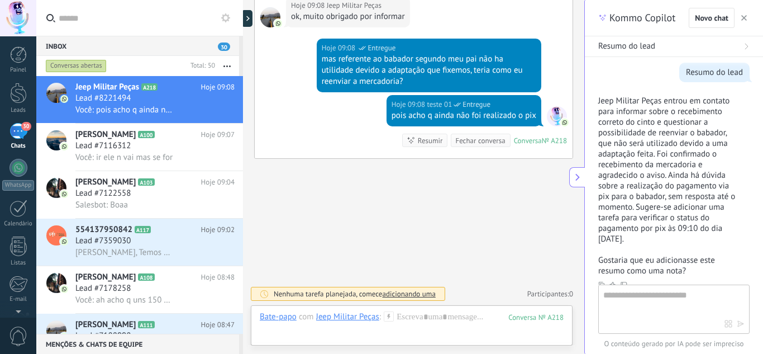
click at [579, 173] on icon at bounding box center [577, 177] width 9 height 9
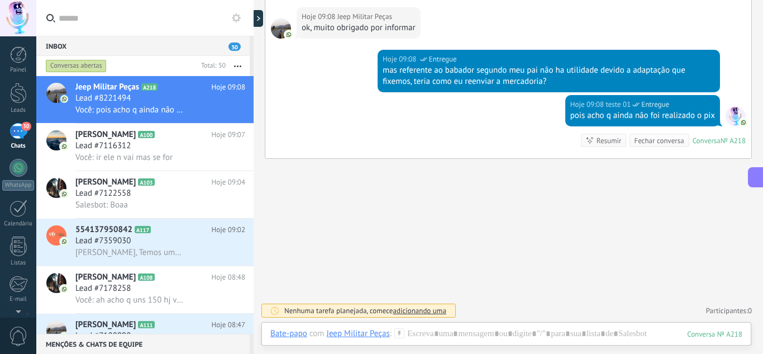
scroll to position [346, 0]
click at [191, 150] on div "Lead #7116312" at bounding box center [160, 145] width 170 height 11
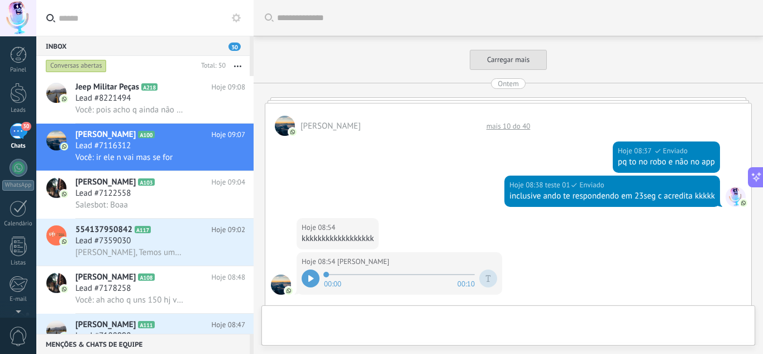
scroll to position [432, 0]
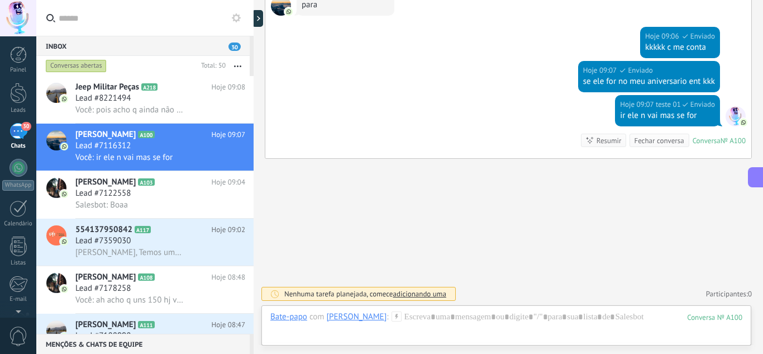
click at [755, 182] on icon at bounding box center [757, 177] width 12 height 12
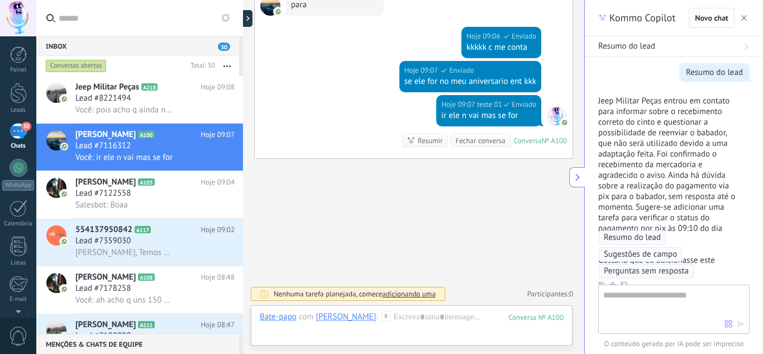
type textarea "**********"
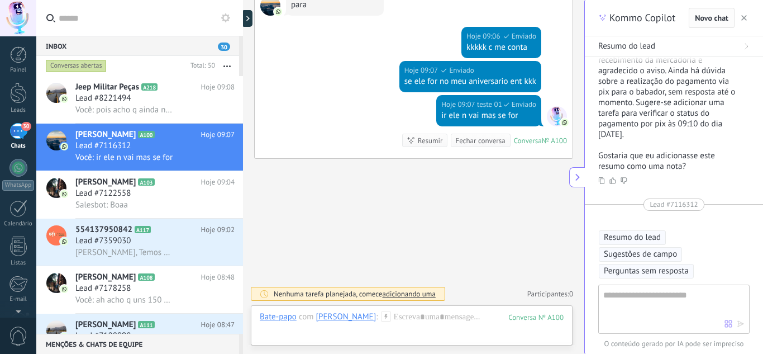
click at [722, 14] on span "Novo chat" at bounding box center [712, 18] width 34 height 8
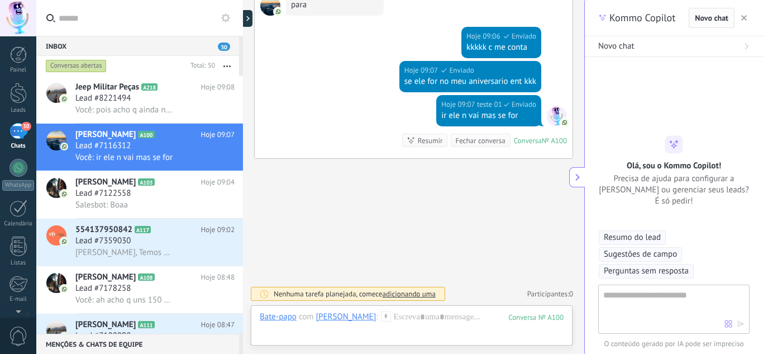
scroll to position [0, 0]
click at [577, 176] on use at bounding box center [577, 176] width 4 height 7
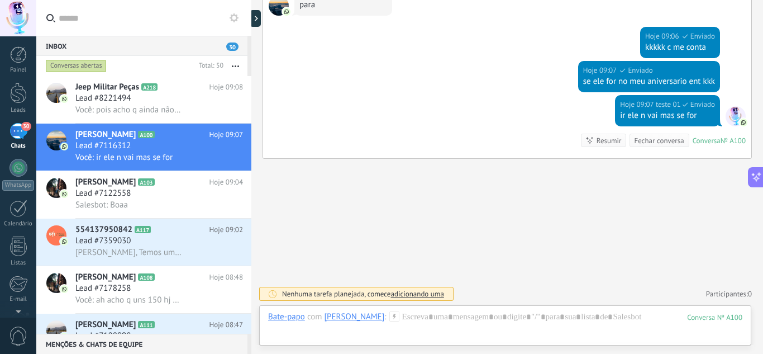
click at [611, 138] on div "Resumir" at bounding box center [609, 140] width 25 height 11
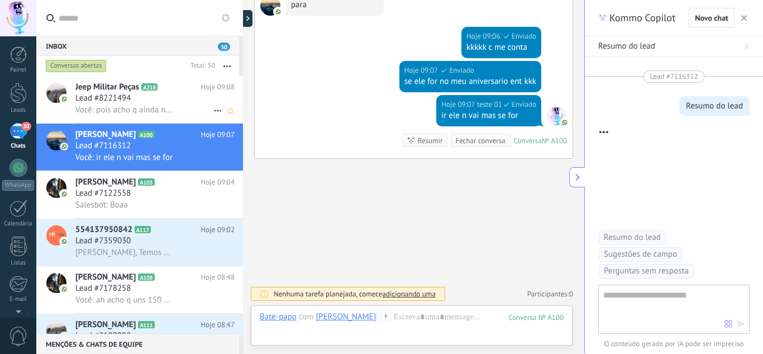
click at [160, 99] on div "Lead #8221494" at bounding box center [154, 98] width 159 height 11
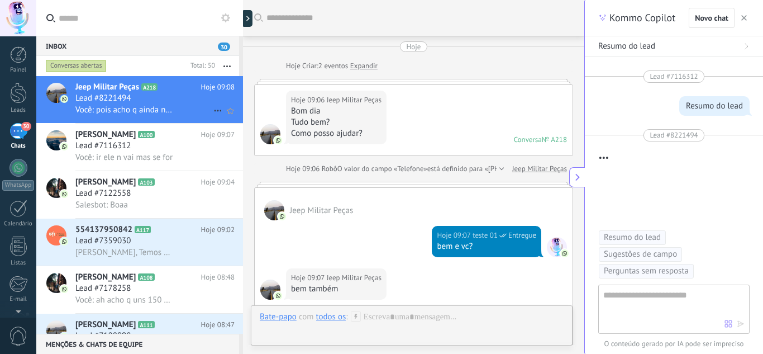
scroll to position [368, 0]
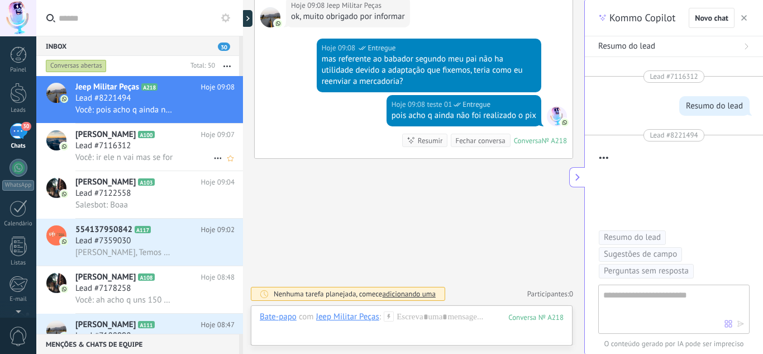
click at [125, 159] on span "Você: ir ele n vai mas se for" at bounding box center [123, 157] width 97 height 11
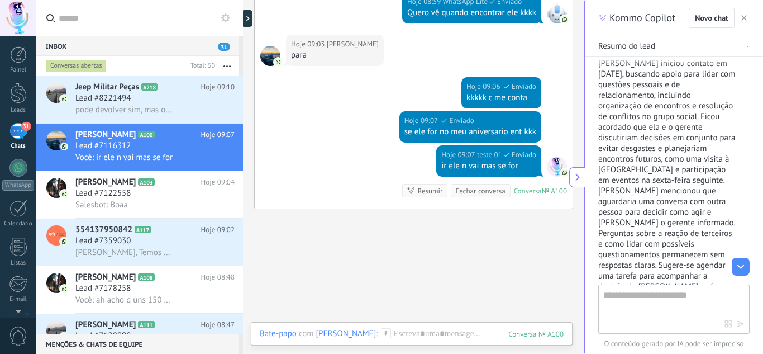
scroll to position [75, 0]
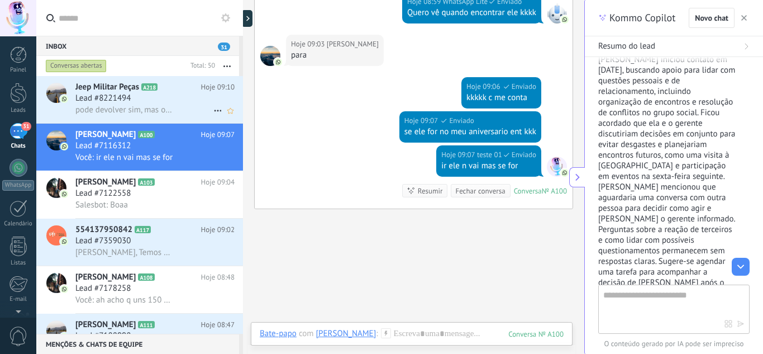
click at [206, 111] on div "pode devolver sim, mas o envio é mais caro que o produto" at bounding box center [154, 110] width 159 height 12
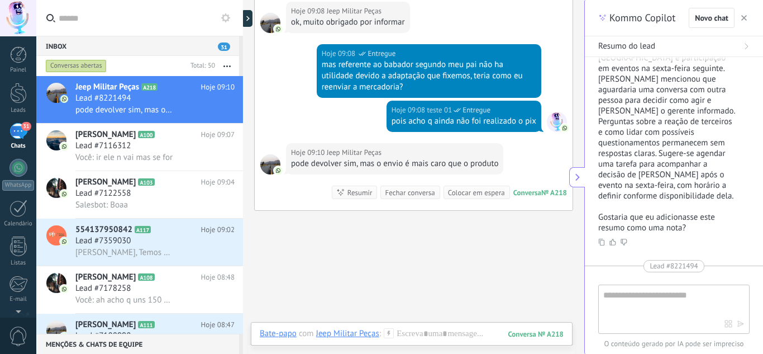
scroll to position [183, 0]
click at [580, 180] on icon at bounding box center [577, 177] width 9 height 9
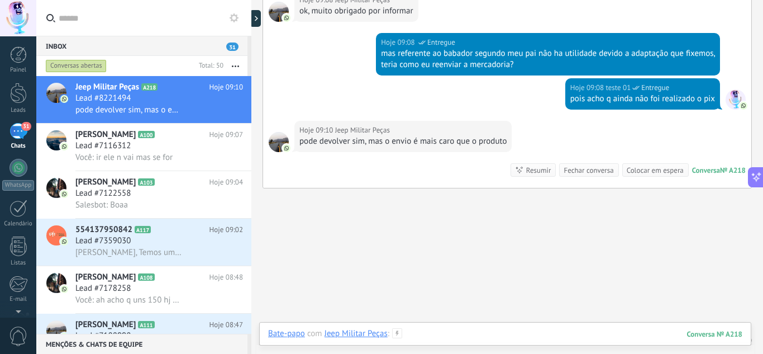
click at [488, 328] on div at bounding box center [505, 345] width 474 height 34
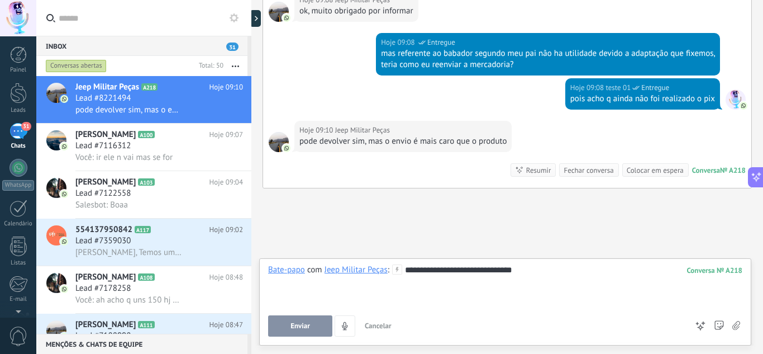
click at [312, 329] on button "Enviar" at bounding box center [300, 325] width 64 height 21
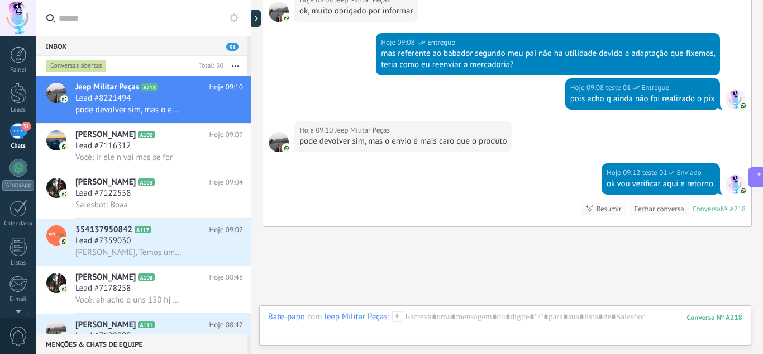
scroll to position [431, 0]
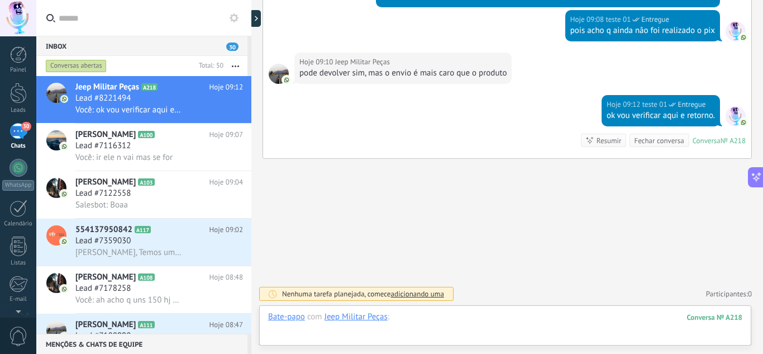
click at [487, 322] on div at bounding box center [505, 328] width 474 height 34
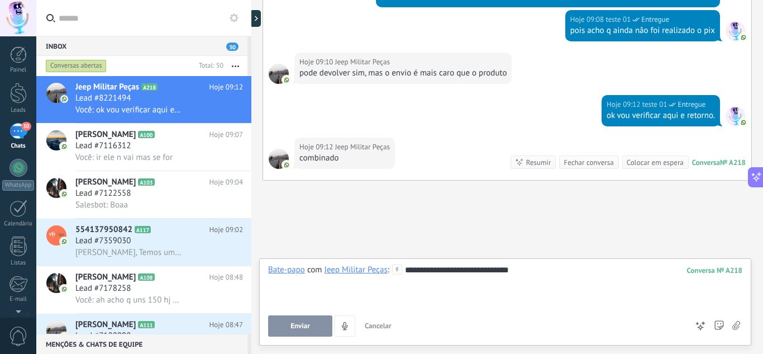
scroll to position [453, 0]
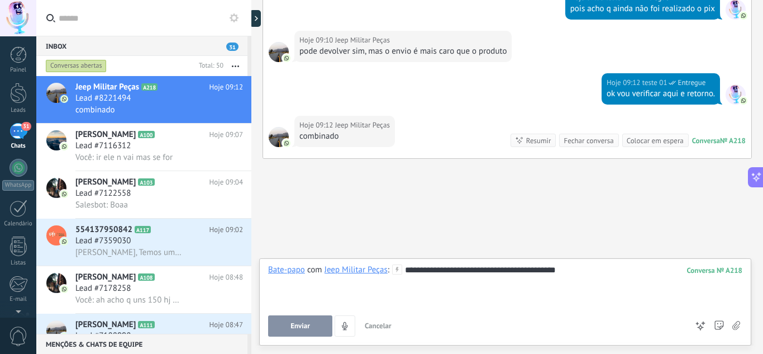
click at [307, 322] on span "Enviar" at bounding box center [301, 326] width 20 height 8
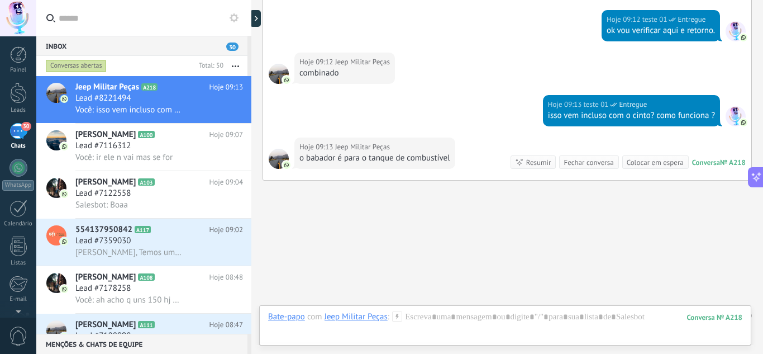
scroll to position [537, 0]
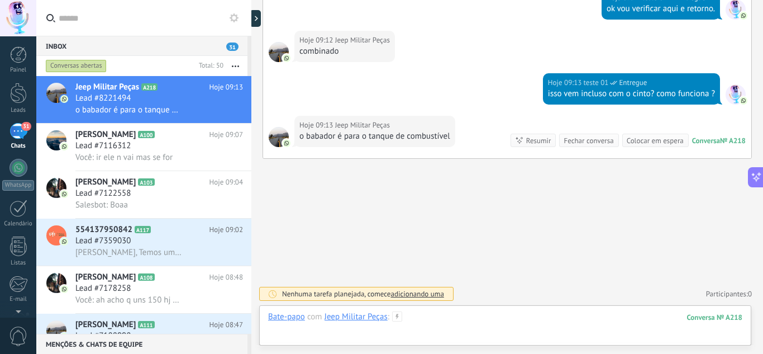
click at [488, 311] on div at bounding box center [505, 328] width 474 height 34
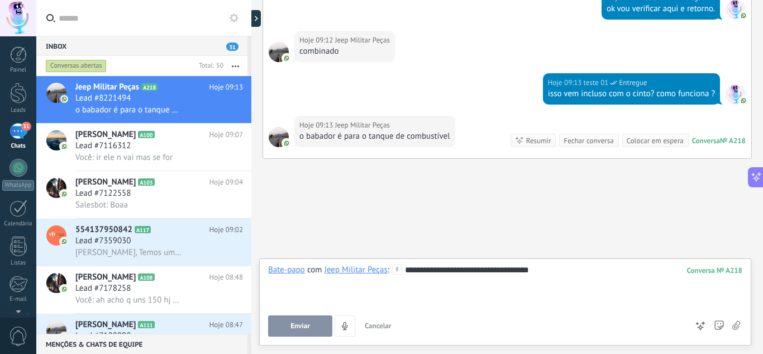
click at [303, 328] on span "Enviar" at bounding box center [301, 326] width 20 height 8
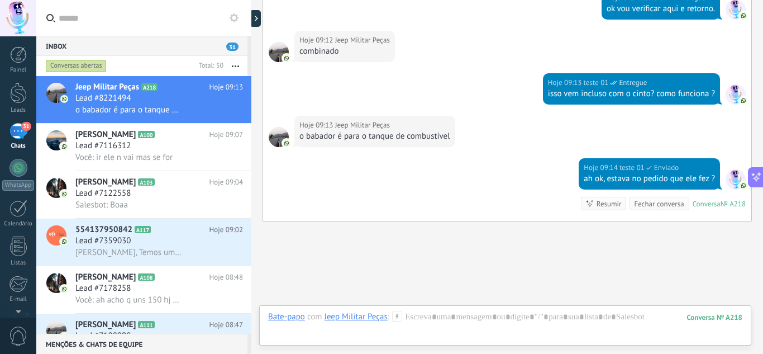
scroll to position [601, 0]
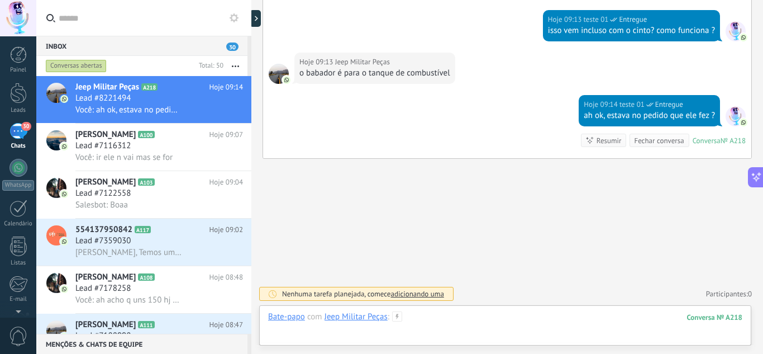
click at [449, 318] on div at bounding box center [505, 328] width 474 height 34
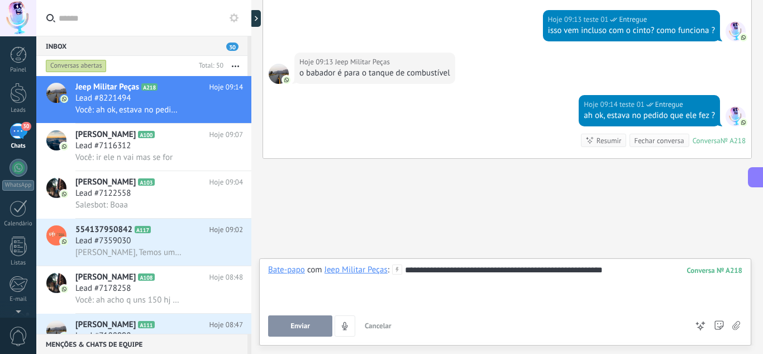
click at [320, 325] on button "Enviar" at bounding box center [300, 325] width 64 height 21
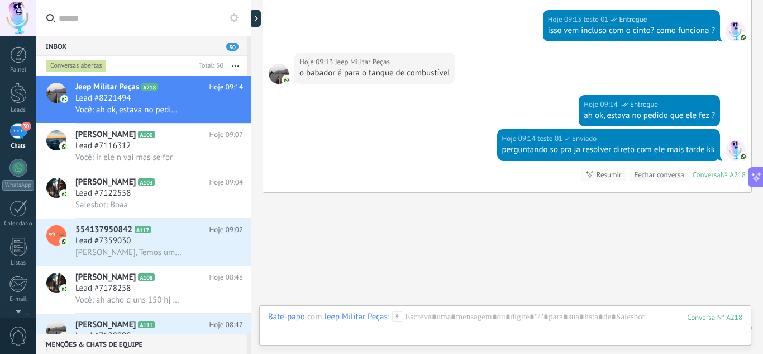
scroll to position [635, 0]
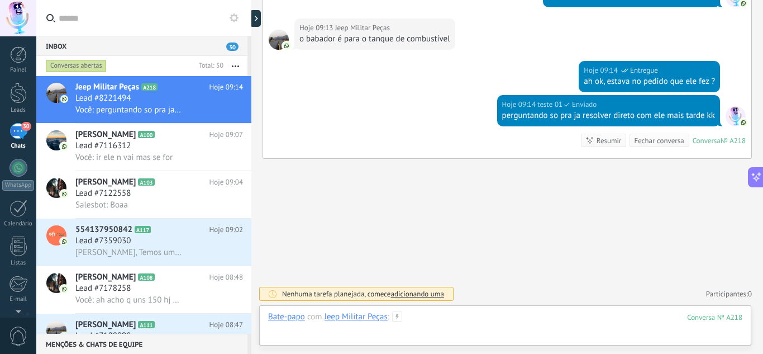
click at [464, 314] on div at bounding box center [505, 328] width 474 height 34
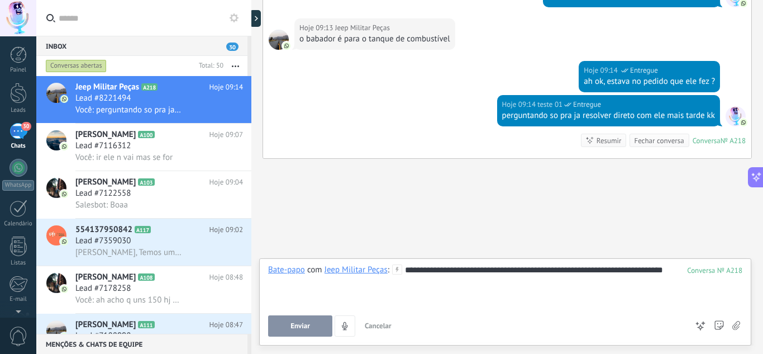
click at [289, 327] on button "Enviar" at bounding box center [300, 325] width 64 height 21
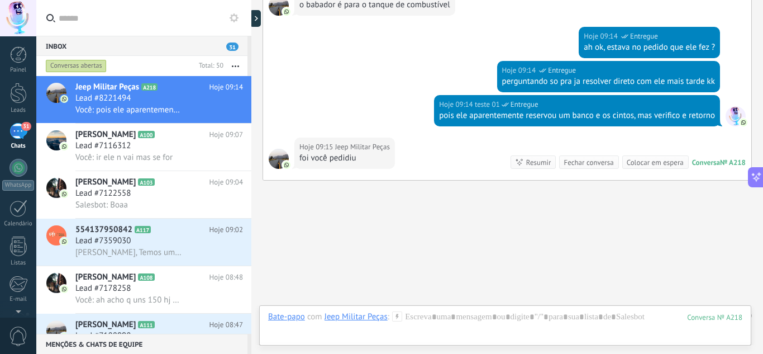
scroll to position [690, 0]
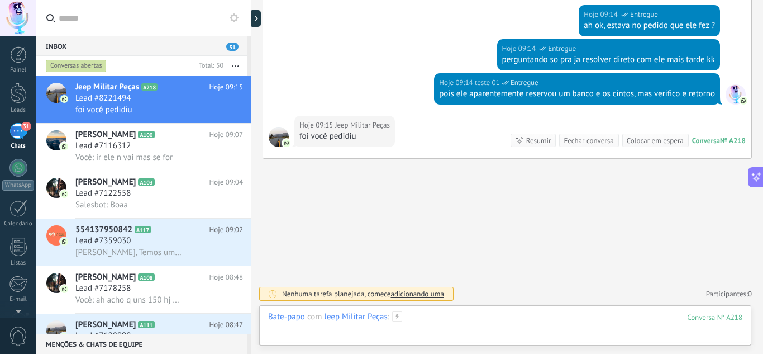
click at [533, 322] on div at bounding box center [505, 328] width 474 height 34
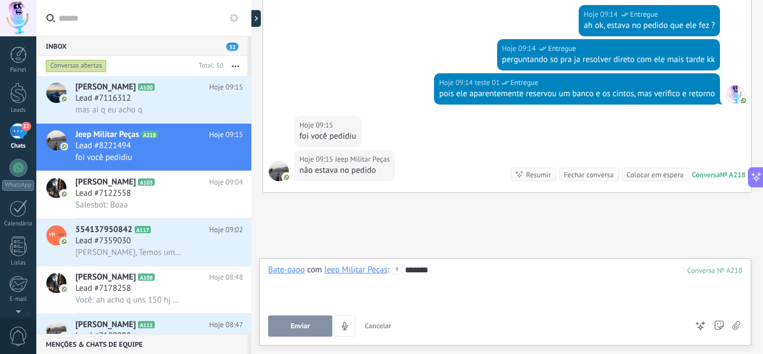
scroll to position [725, 0]
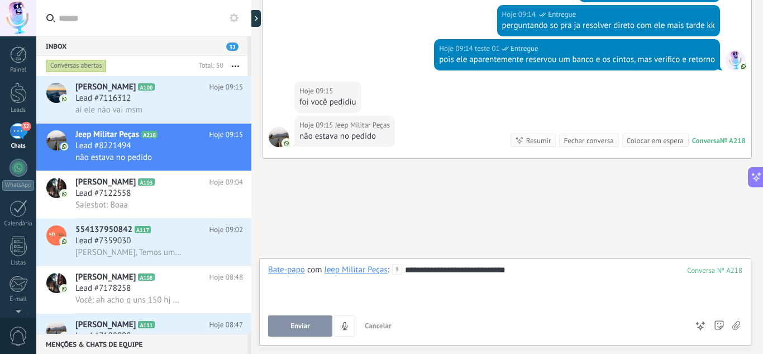
click at [297, 322] on span "Enviar" at bounding box center [301, 326] width 20 height 8
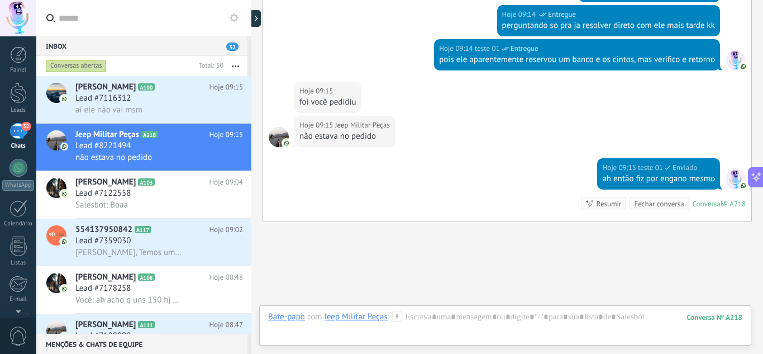
scroll to position [788, 0]
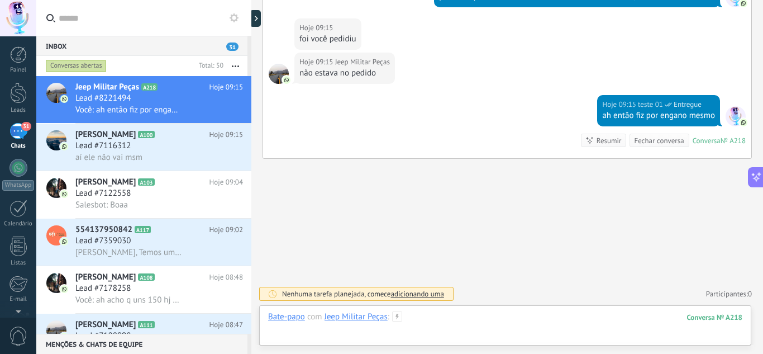
click at [428, 312] on div at bounding box center [505, 328] width 474 height 34
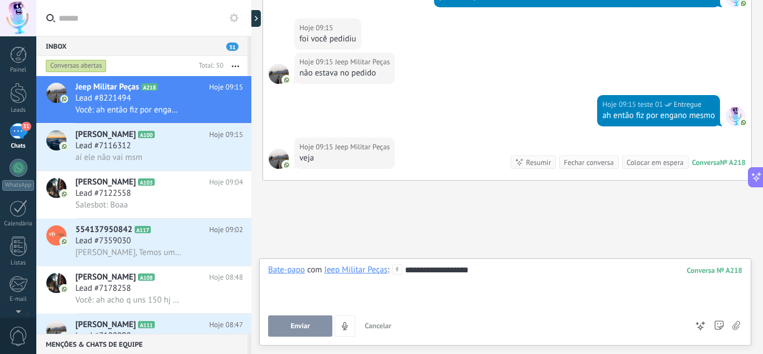
scroll to position [809, 0]
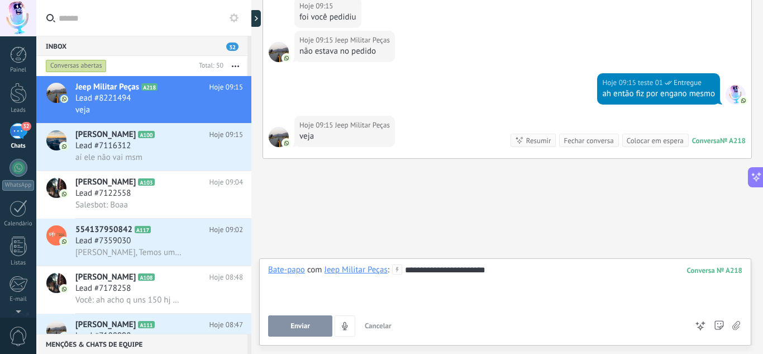
click at [291, 322] on span "Enviar" at bounding box center [301, 326] width 20 height 8
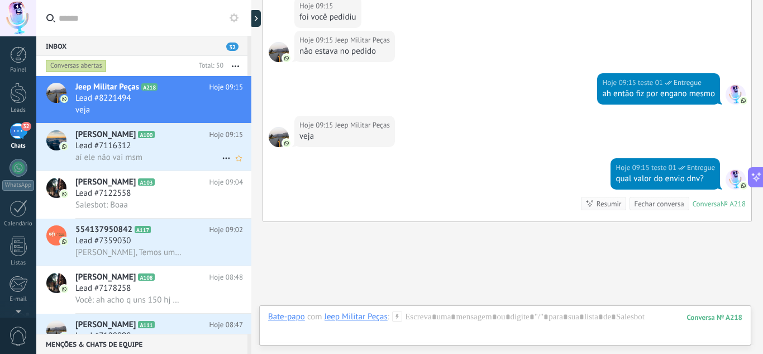
scroll to position [873, 0]
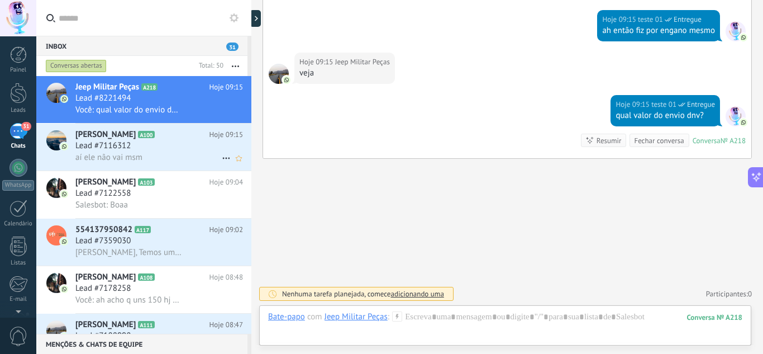
click at [203, 164] on div "Bruna Franco A100 Hoje 09:15 Lead #7116312 aí ele não vai msm" at bounding box center [163, 146] width 176 height 47
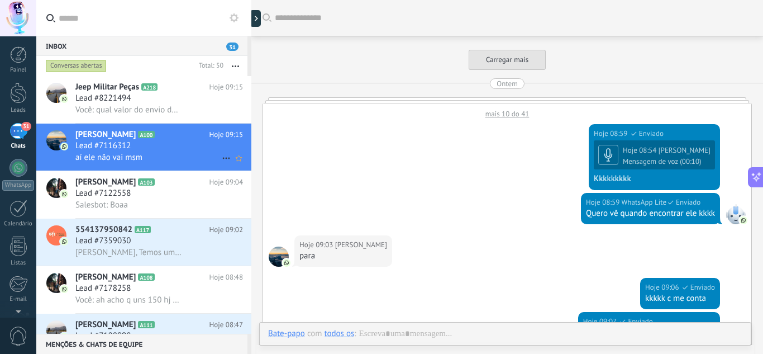
scroll to position [335, 0]
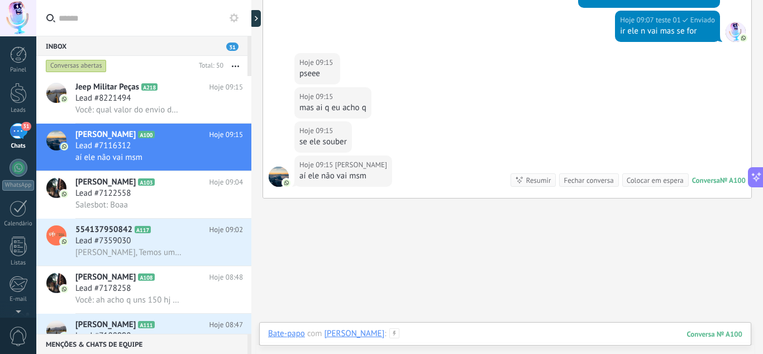
click at [427, 328] on div at bounding box center [505, 345] width 474 height 34
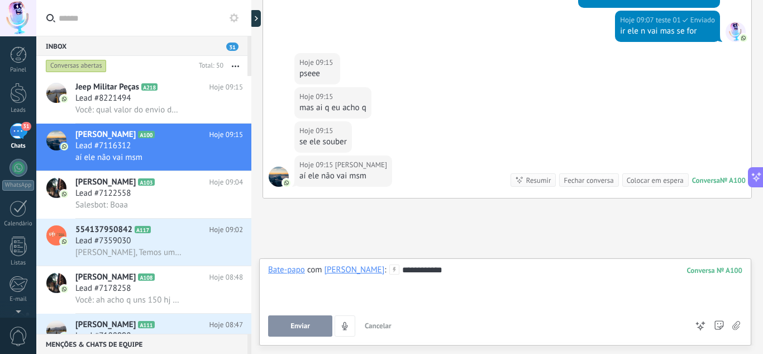
click at [314, 329] on button "Enviar" at bounding box center [300, 325] width 64 height 21
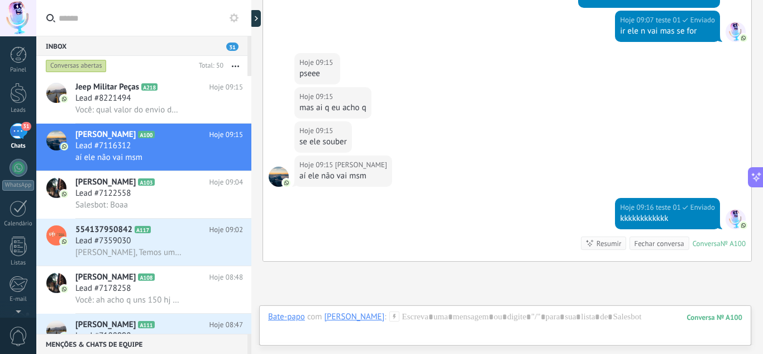
scroll to position [438, 0]
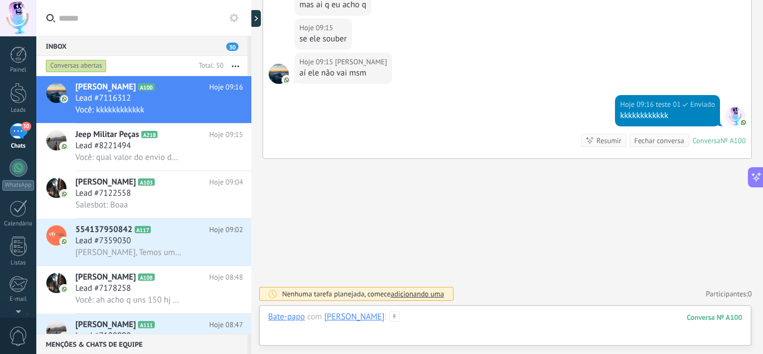
click at [499, 320] on div at bounding box center [505, 328] width 474 height 34
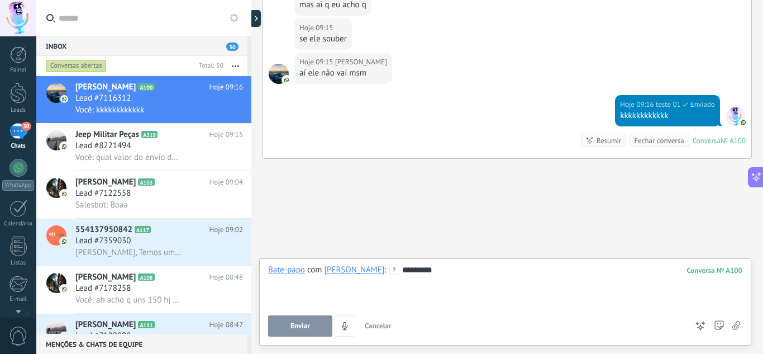
click at [324, 322] on button "Enviar" at bounding box center [300, 325] width 64 height 21
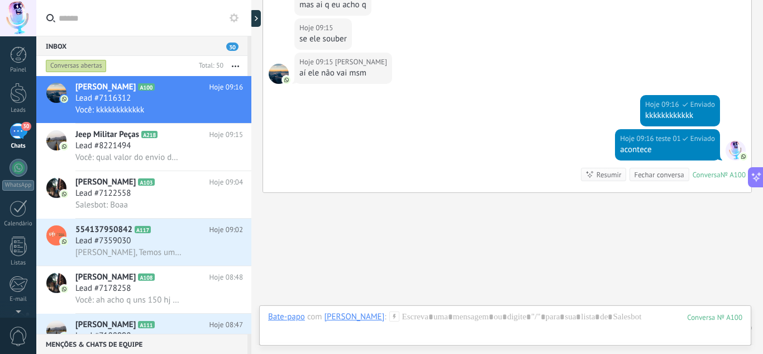
scroll to position [472, 0]
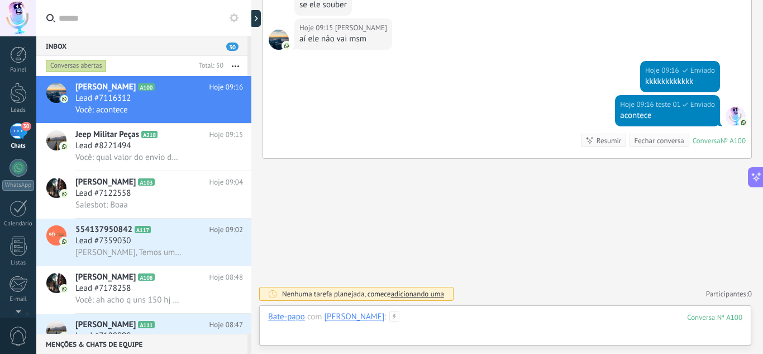
click at [449, 312] on div at bounding box center [505, 328] width 474 height 34
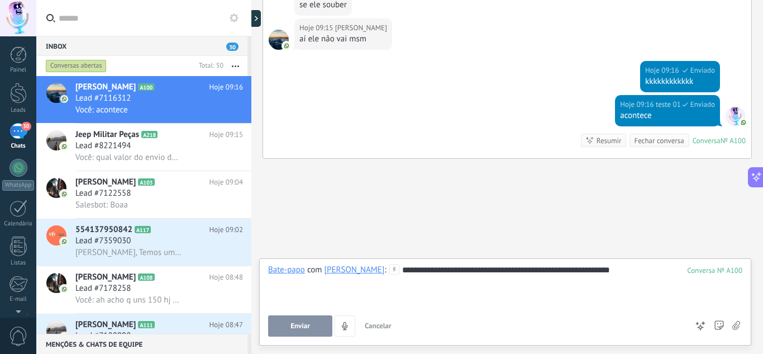
click at [309, 322] on span "Enviar" at bounding box center [301, 326] width 20 height 8
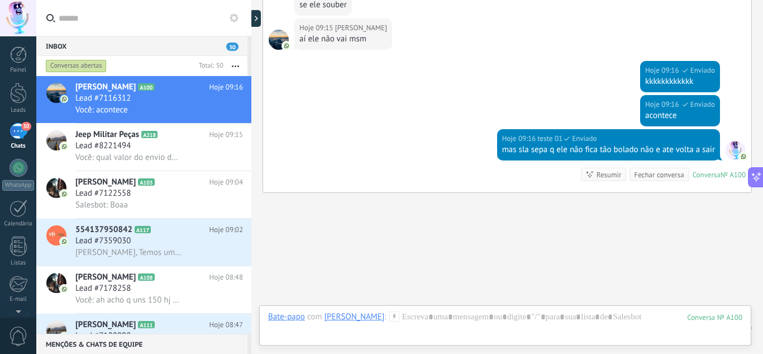
scroll to position [506, 0]
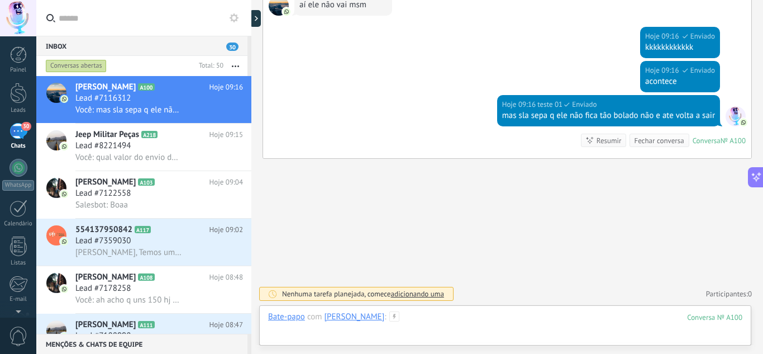
click at [441, 315] on div at bounding box center [505, 328] width 474 height 34
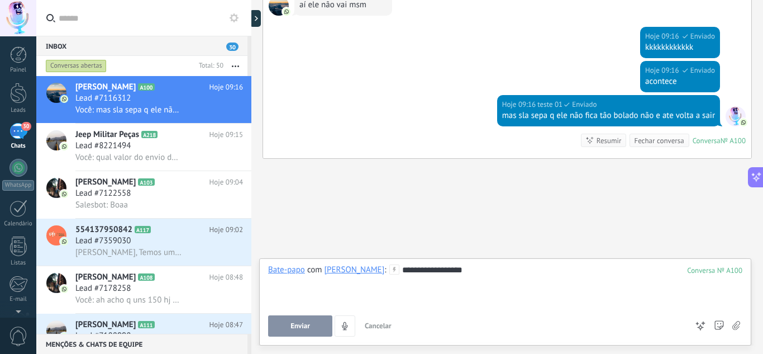
click at [310, 326] on button "Enviar" at bounding box center [300, 325] width 64 height 21
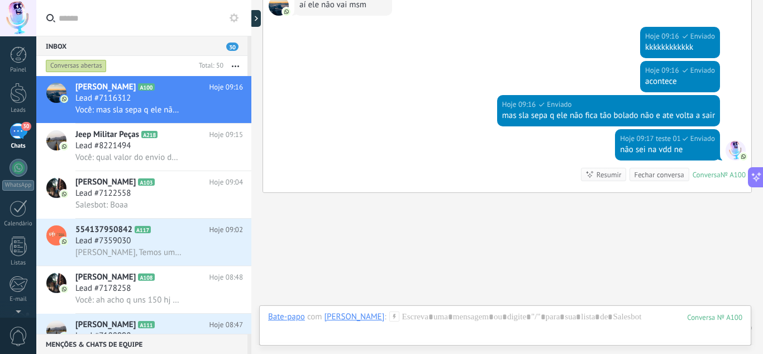
scroll to position [540, 0]
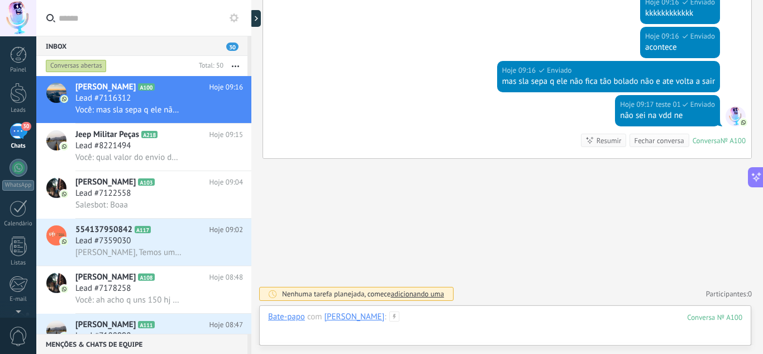
click at [456, 320] on div at bounding box center [505, 328] width 474 height 34
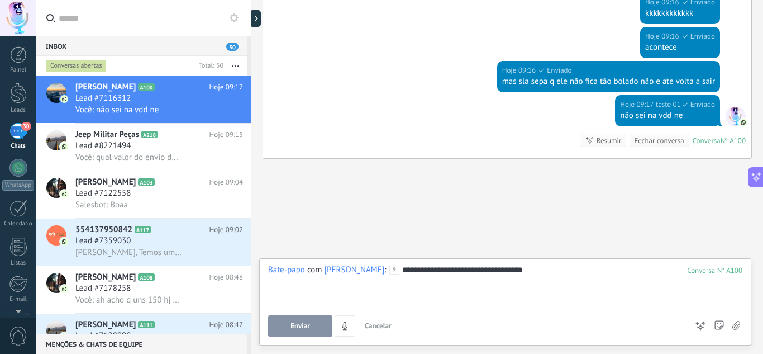
click at [309, 326] on span "Enviar" at bounding box center [301, 326] width 20 height 8
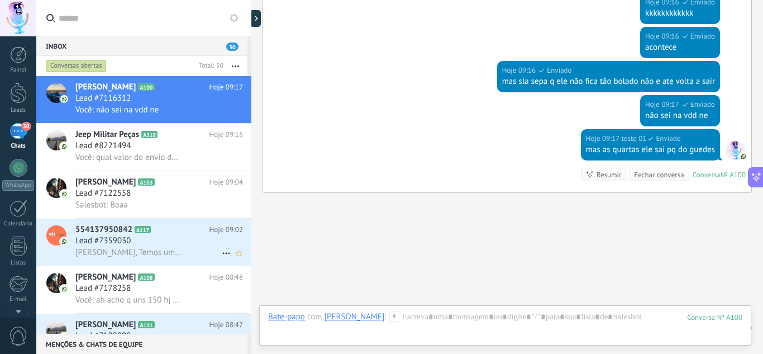
scroll to position [574, 0]
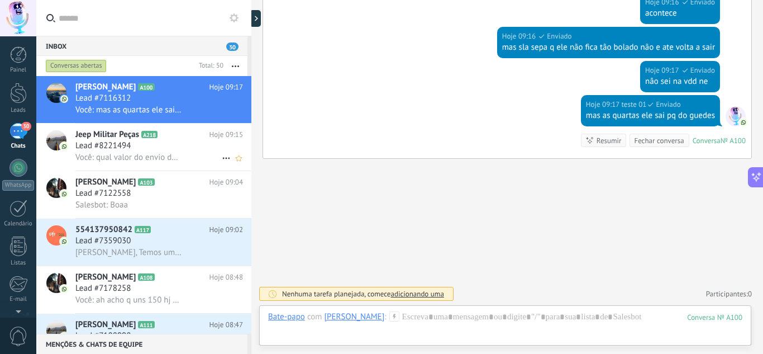
click at [174, 158] on span "Você: qual valor do envio dnv?" at bounding box center [128, 157] width 106 height 11
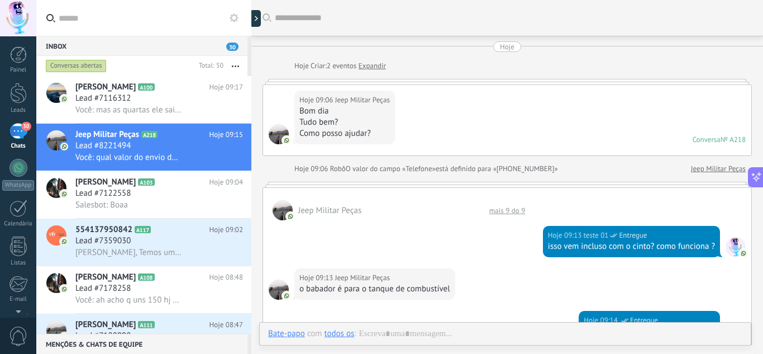
scroll to position [437, 0]
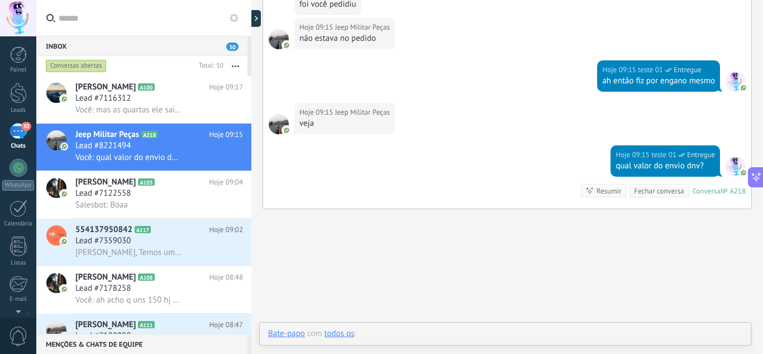
click at [501, 333] on div at bounding box center [505, 345] width 474 height 34
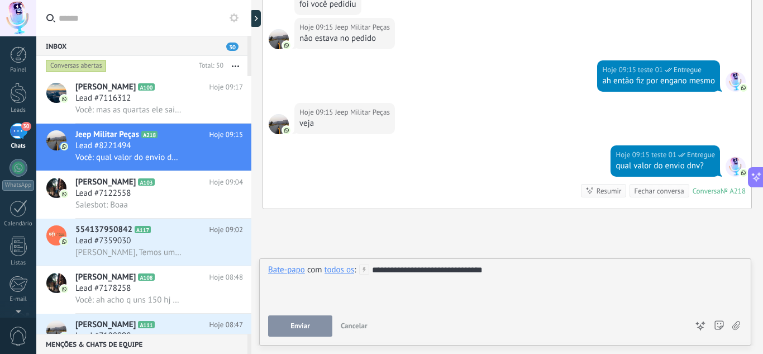
click at [373, 270] on div "**********" at bounding box center [505, 285] width 474 height 42
click at [322, 334] on button "Enviar" at bounding box center [300, 325] width 64 height 21
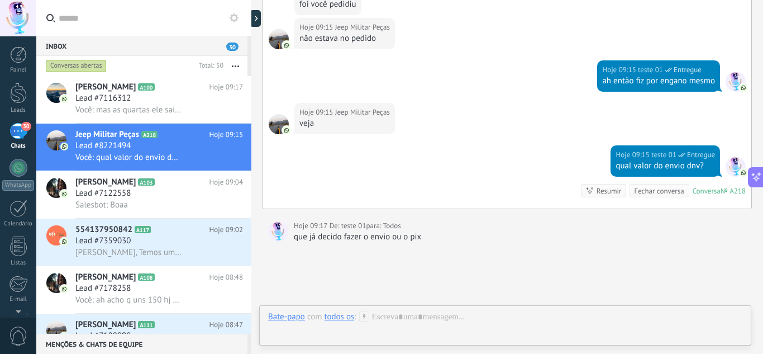
scroll to position [521, 0]
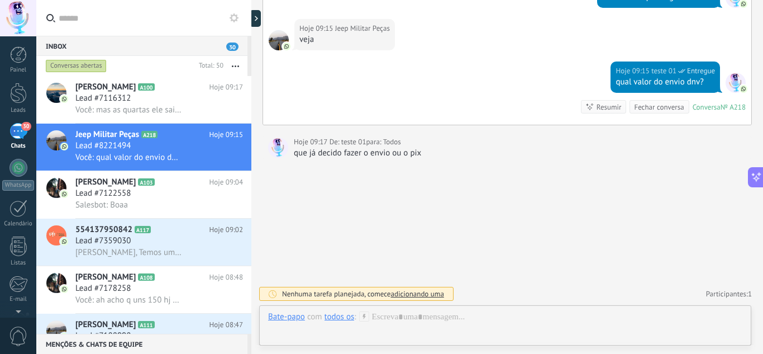
click at [26, 15] on div at bounding box center [18, 18] width 36 height 36
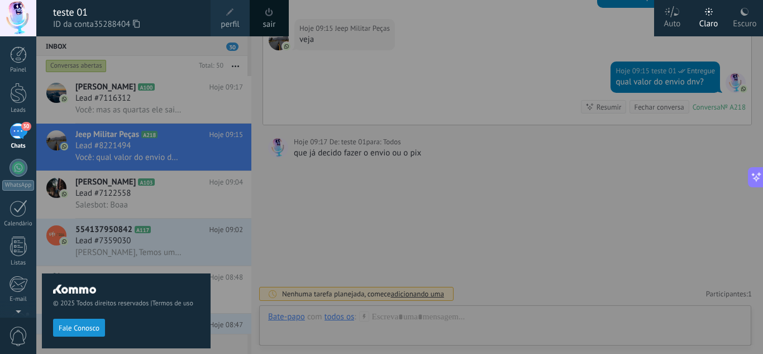
click at [669, 17] on icon at bounding box center [672, 11] width 16 height 11
click at [731, 18] on label "Escuro" at bounding box center [745, 18] width 36 height 36
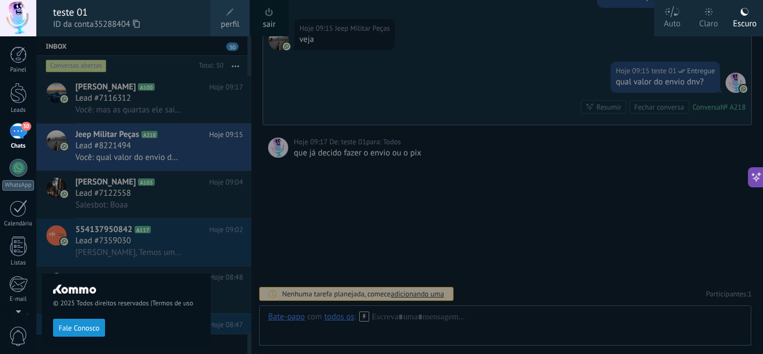
click at [512, 214] on div at bounding box center [417, 177] width 763 height 354
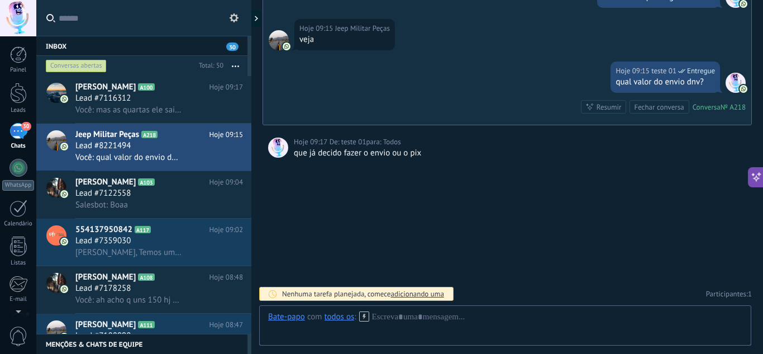
click at [450, 146] on div "Hoje 09:17 De: teste 01 para: Todos" at bounding box center [520, 141] width 453 height 11
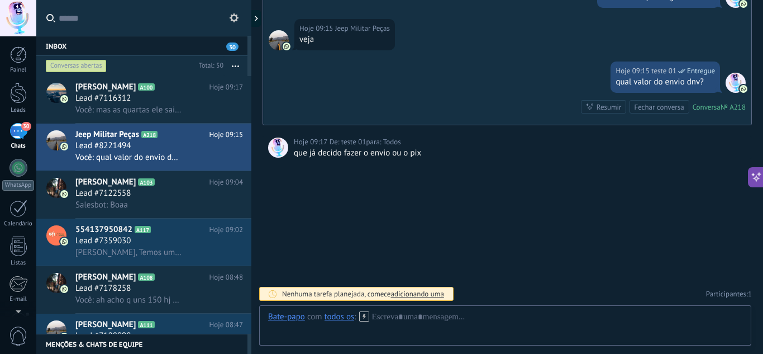
click at [450, 146] on div "Hoje 09:17 De: teste 01 para: Todos" at bounding box center [520, 141] width 453 height 11
click at [165, 216] on div "Denise Pysklevitz A103 Hoje 09:04 Lead #7122558 Salesbot: Boaa" at bounding box center [163, 194] width 176 height 47
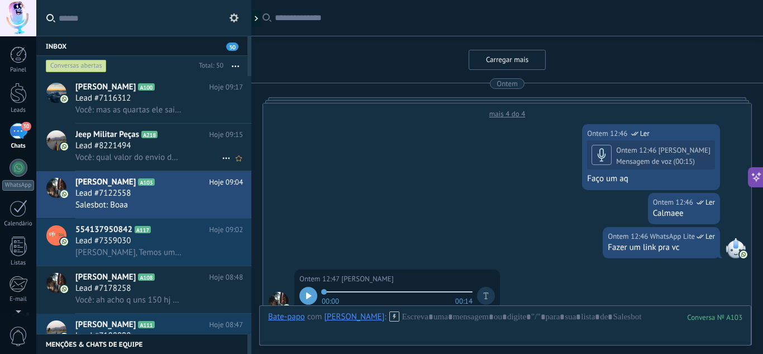
click at [170, 163] on div "Jeep Militar Peças A218 Hoje 09:15 Lead #8221494 Você: qual valor do envio dnv?" at bounding box center [163, 146] width 176 height 47
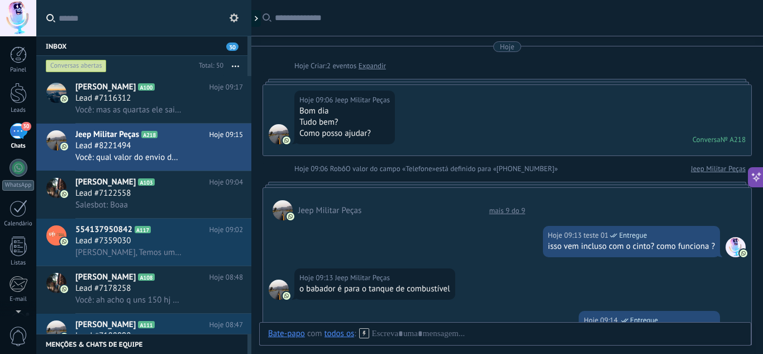
scroll to position [437, 0]
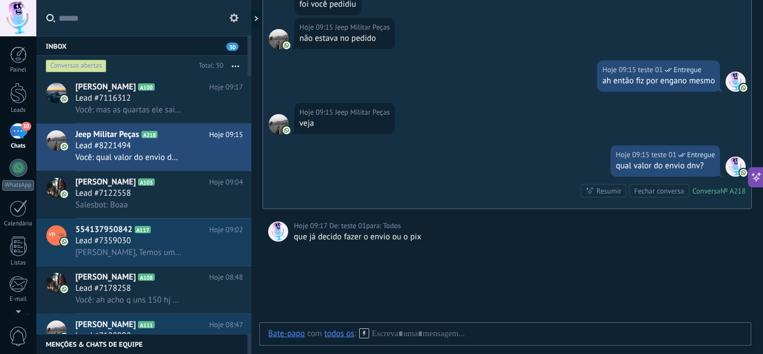
click at [454, 237] on div "que já decido fazer o envio ou o pix" at bounding box center [520, 236] width 453 height 11
click at [430, 328] on div at bounding box center [505, 345] width 474 height 34
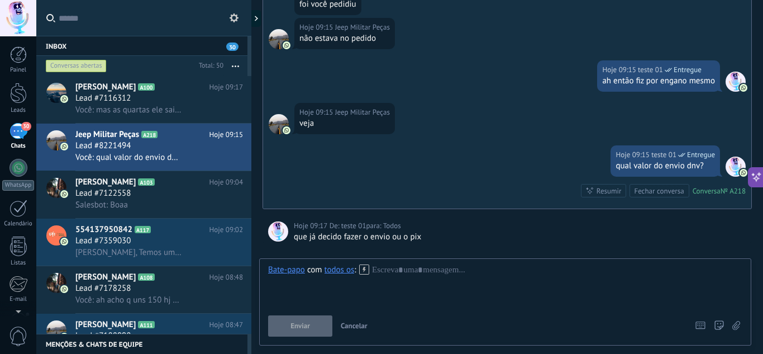
click at [348, 270] on div "todos os" at bounding box center [340, 269] width 30 height 10
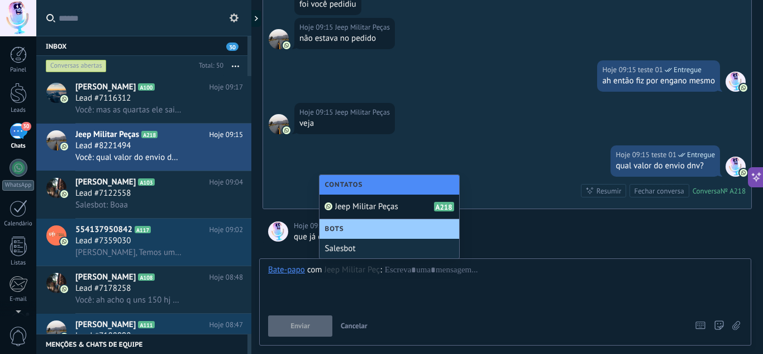
click at [392, 210] on span "Jeep Militar Peças" at bounding box center [366, 206] width 63 height 11
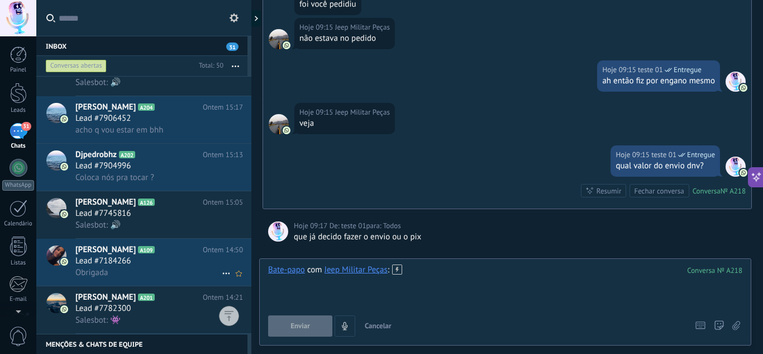
scroll to position [835, 0]
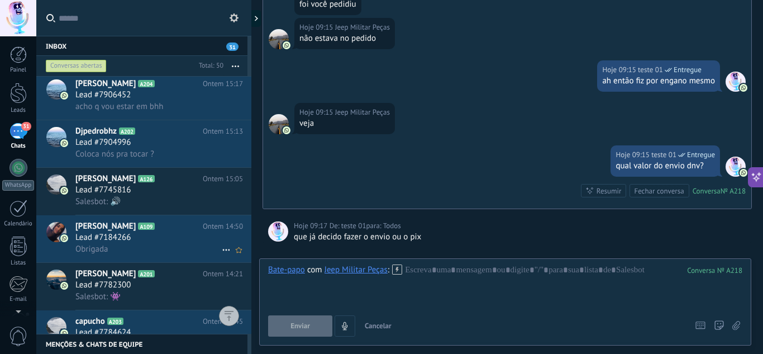
click at [173, 257] on div "Glenda Cruz A109 Ontem 14:50 Lead #7184266 Obrigada" at bounding box center [163, 238] width 176 height 47
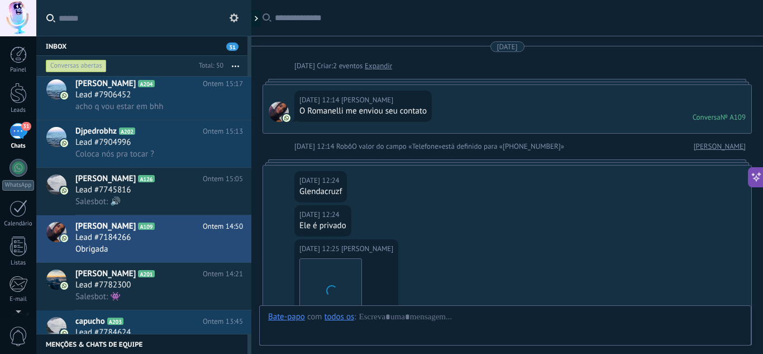
scroll to position [444, 0]
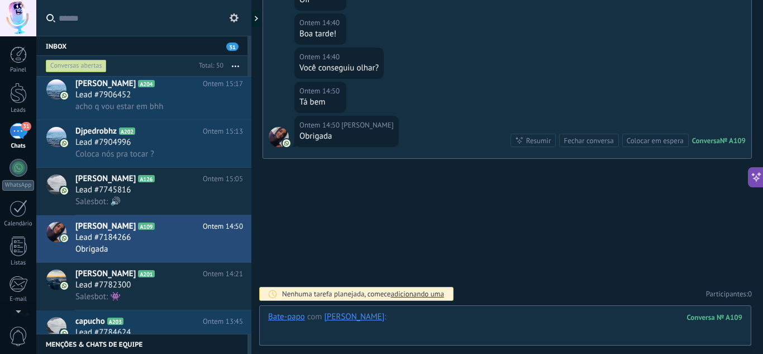
click at [456, 321] on div at bounding box center [505, 328] width 474 height 34
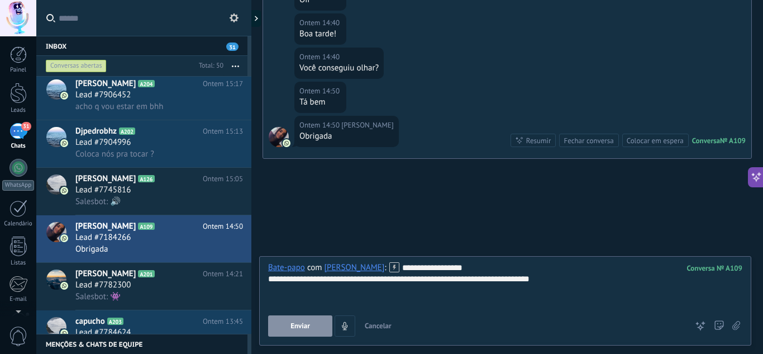
click at [308, 325] on span "Enviar" at bounding box center [301, 326] width 20 height 8
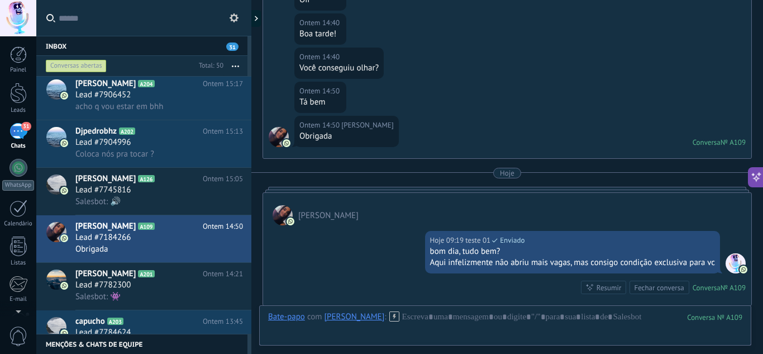
scroll to position [590, 0]
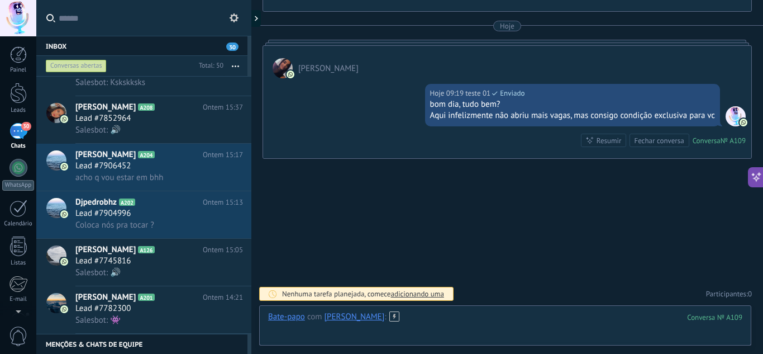
click at [426, 316] on div at bounding box center [505, 328] width 474 height 34
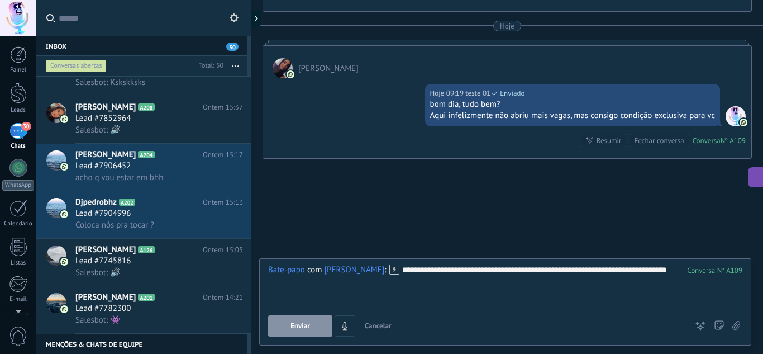
click at [310, 325] on button "Enviar" at bounding box center [300, 325] width 64 height 21
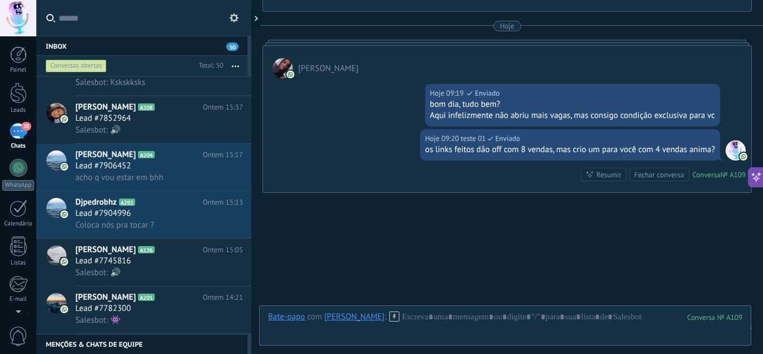
scroll to position [625, 0]
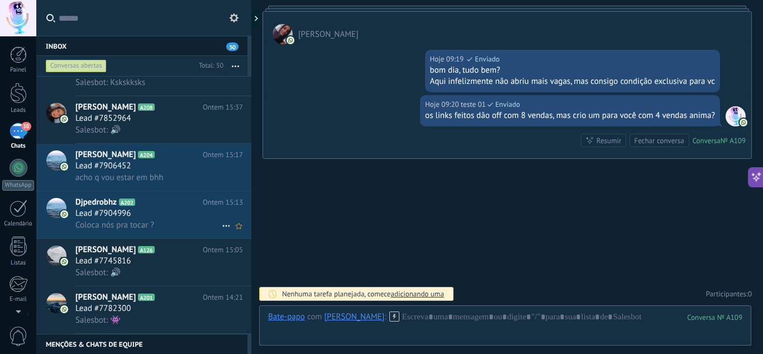
click at [188, 212] on div "Lead #7904996" at bounding box center [159, 213] width 168 height 11
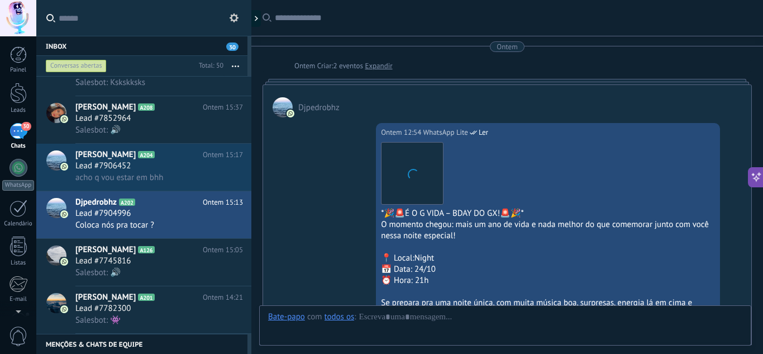
scroll to position [328, 0]
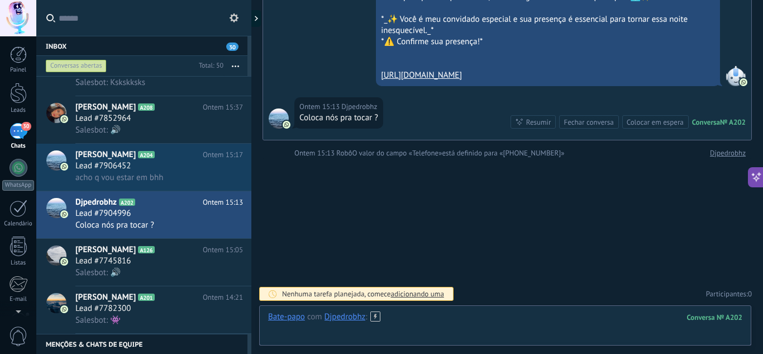
click at [485, 321] on div at bounding box center [505, 328] width 474 height 34
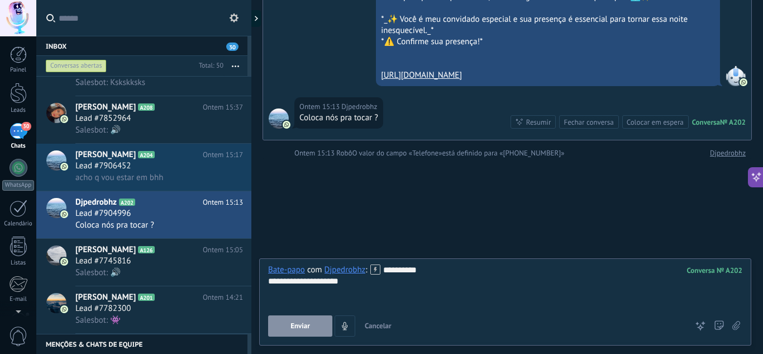
click at [317, 328] on button "Enviar" at bounding box center [300, 325] width 64 height 21
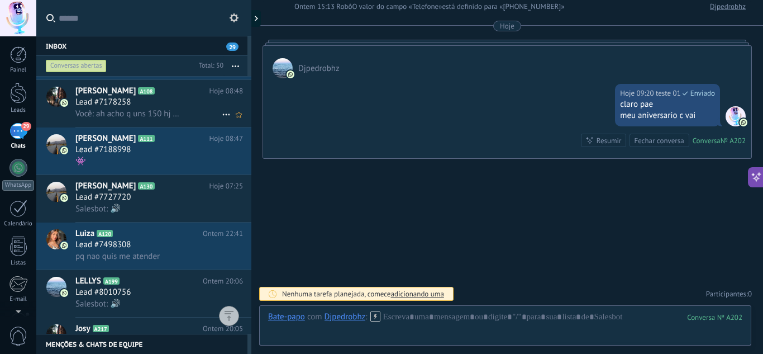
scroll to position [289, 0]
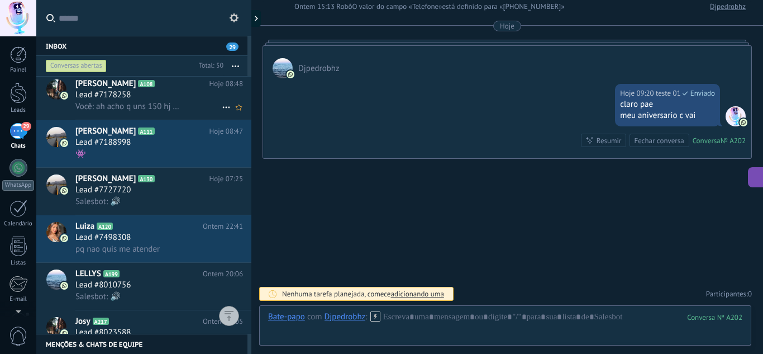
click at [185, 235] on div "Lead #7498308" at bounding box center [159, 237] width 168 height 11
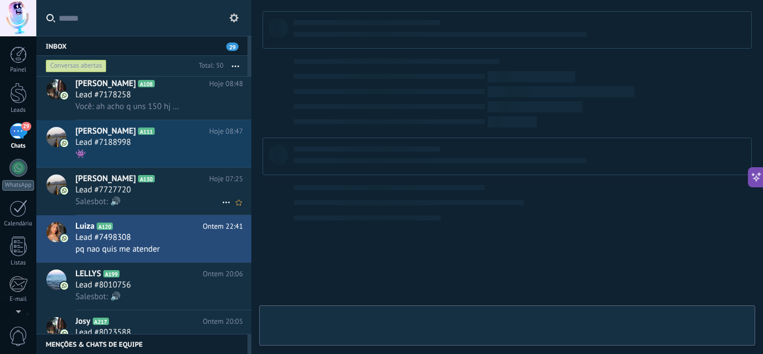
click at [174, 183] on h2 "Pedro Palhares A130" at bounding box center [142, 178] width 134 height 11
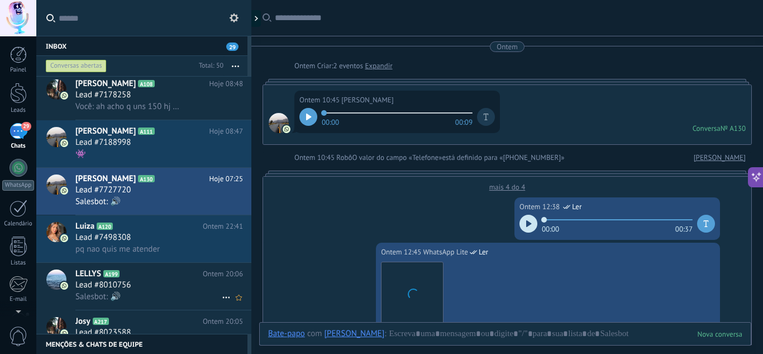
click at [156, 297] on div "Salesbot: 🔊" at bounding box center [159, 297] width 168 height 12
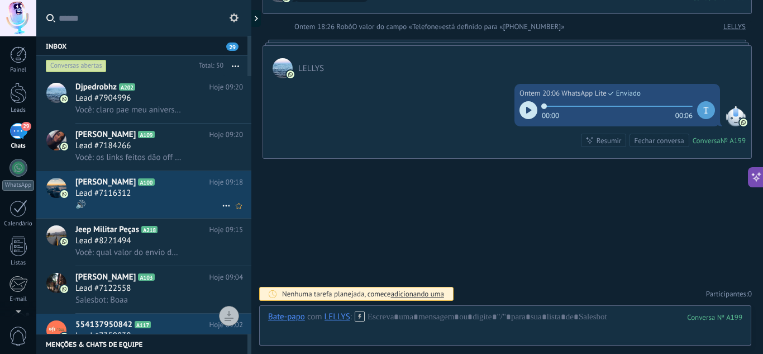
click at [120, 197] on span "Lead #7116312" at bounding box center [102, 193] width 55 height 11
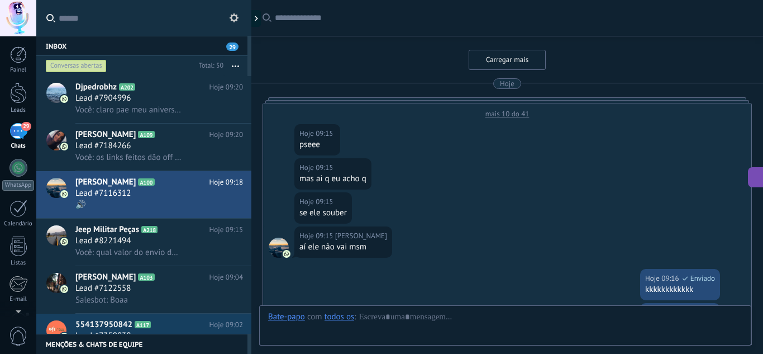
scroll to position [298, 0]
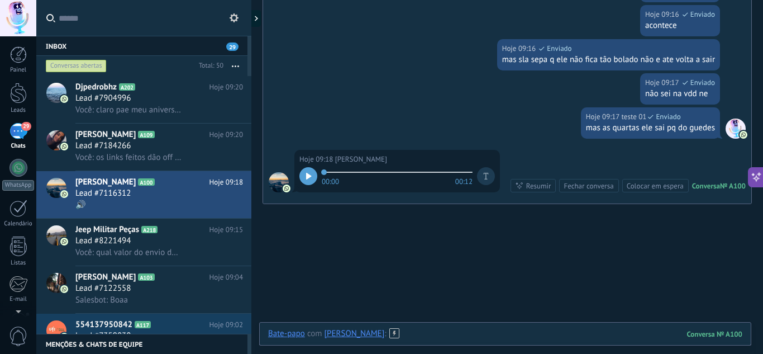
click at [423, 335] on div at bounding box center [505, 345] width 474 height 34
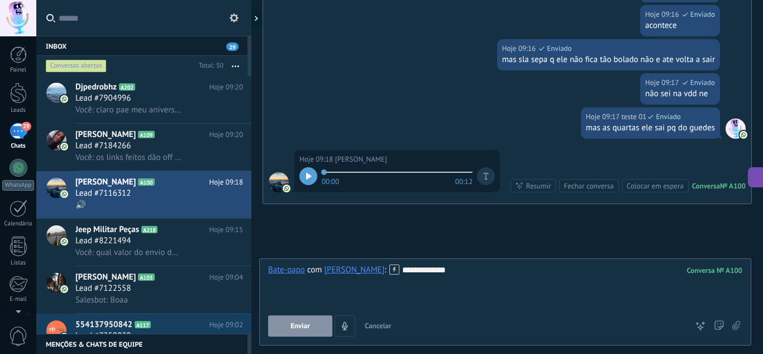
click at [317, 323] on button "Enviar" at bounding box center [300, 325] width 64 height 21
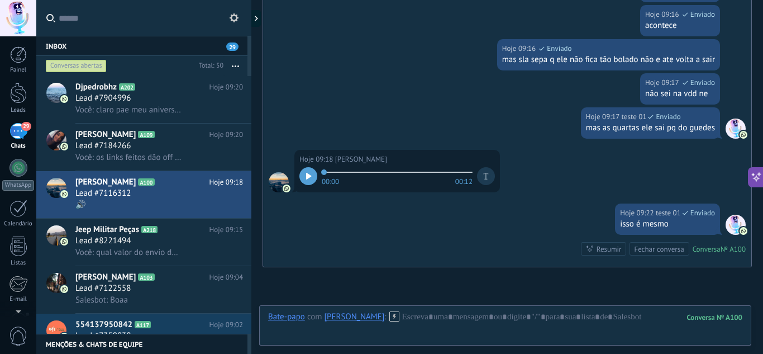
scroll to position [406, 0]
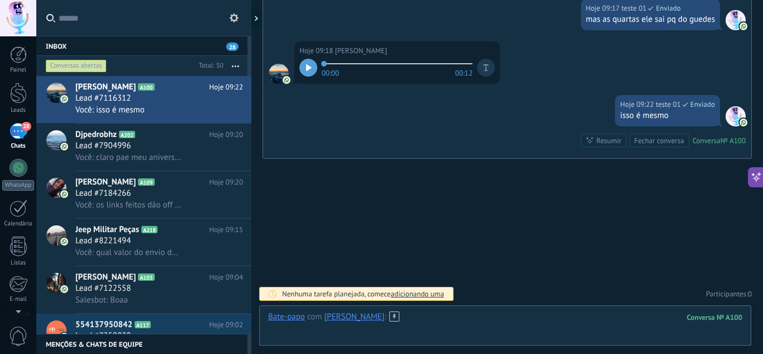
click at [433, 314] on div at bounding box center [505, 328] width 474 height 34
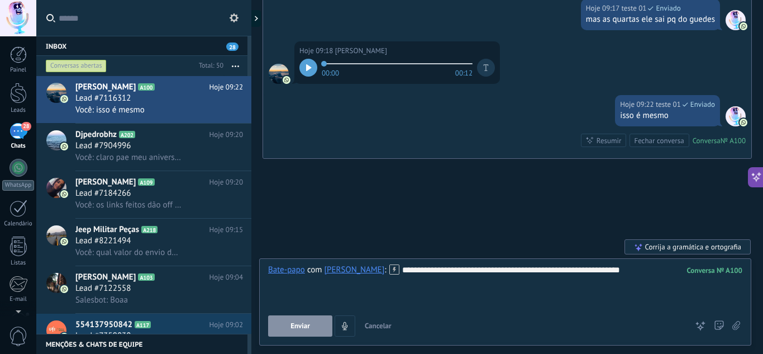
click at [287, 325] on button "Enviar" at bounding box center [300, 325] width 64 height 21
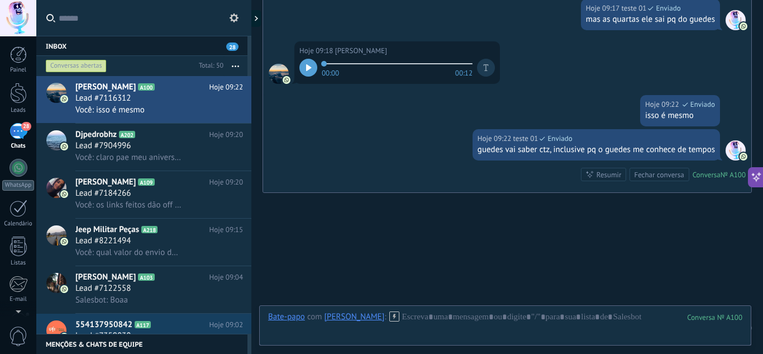
scroll to position [440, 0]
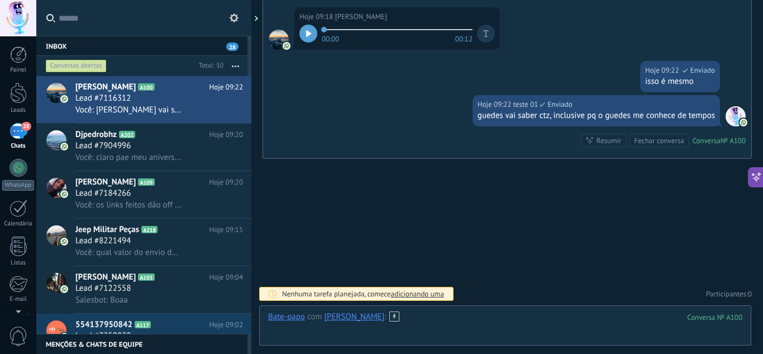
click at [424, 315] on div at bounding box center [505, 328] width 474 height 34
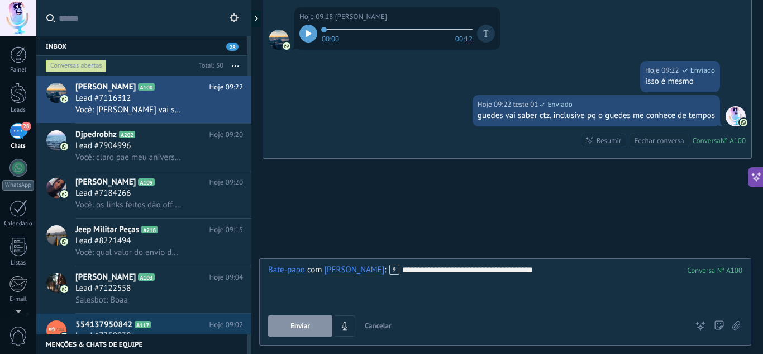
click at [317, 321] on button "Enviar" at bounding box center [300, 325] width 64 height 21
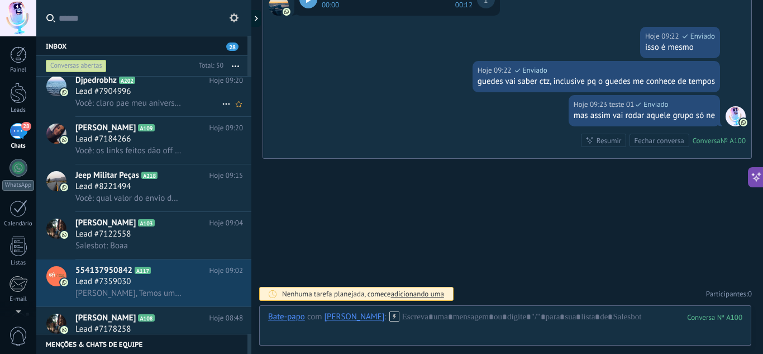
scroll to position [0, 0]
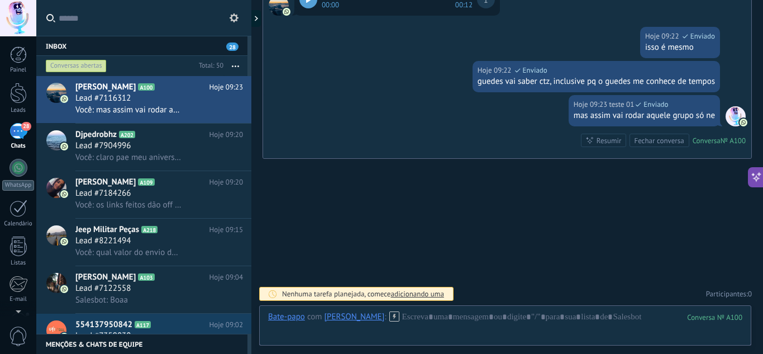
click at [189, 50] on div "Inbox 28" at bounding box center [141, 46] width 211 height 20
click at [165, 51] on div "Inbox 28" at bounding box center [141, 46] width 211 height 20
click at [105, 63] on div "Conversas abertas" at bounding box center [76, 65] width 61 height 13
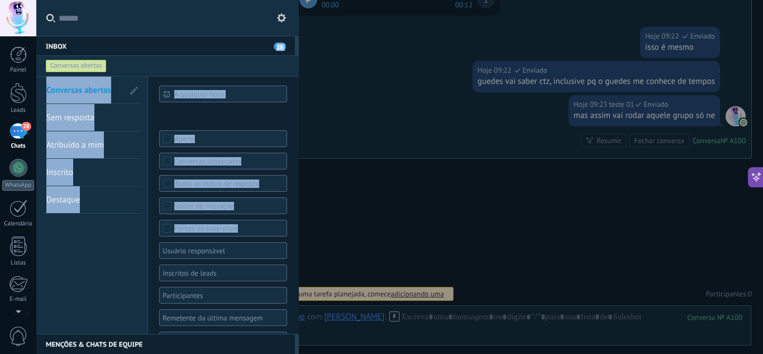
click at [146, 66] on div "Conversas abertas" at bounding box center [157, 66] width 227 height 20
click at [127, 258] on div "Conversas abertas Sem resposta Atribuído a mim Inscrito Destaque Salvar" at bounding box center [92, 218] width 112 height 283
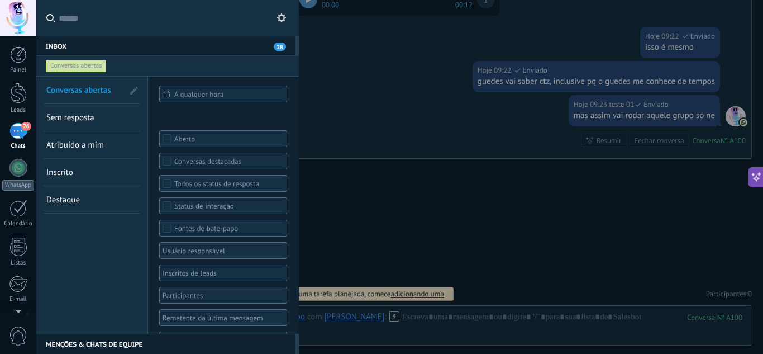
scroll to position [23, 0]
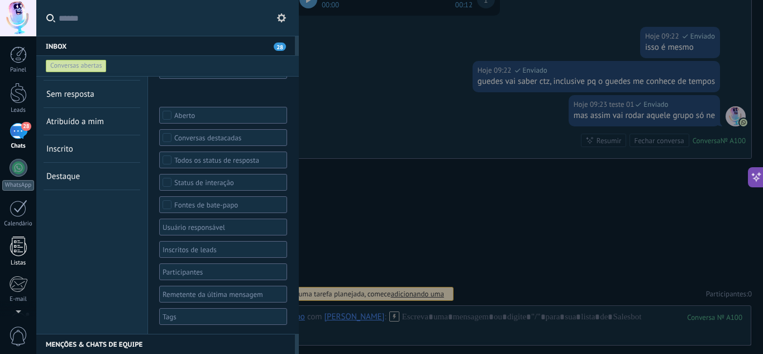
click at [20, 244] on div at bounding box center [18, 246] width 17 height 20
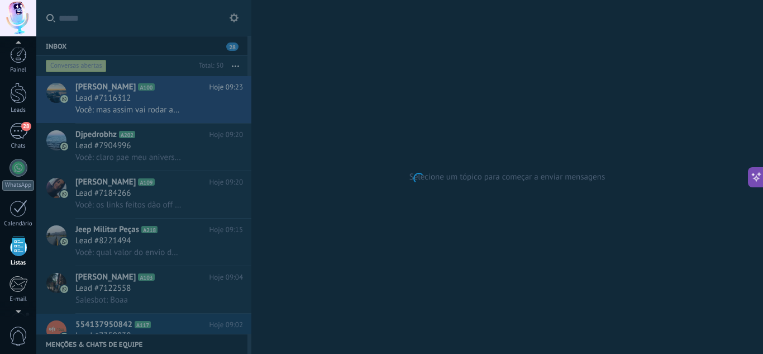
scroll to position [69, 0]
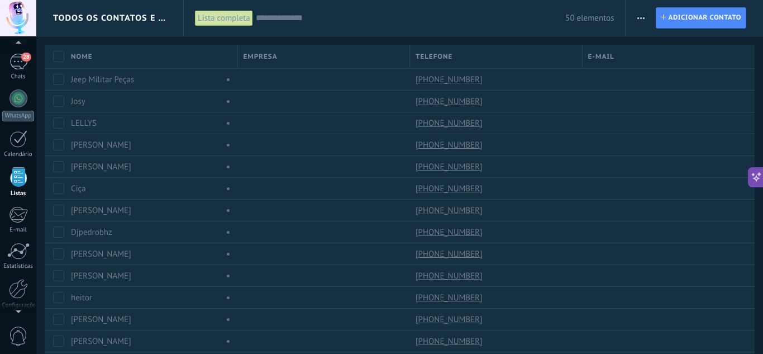
click at [511, 30] on div "50 elementos" at bounding box center [435, 18] width 359 height 36
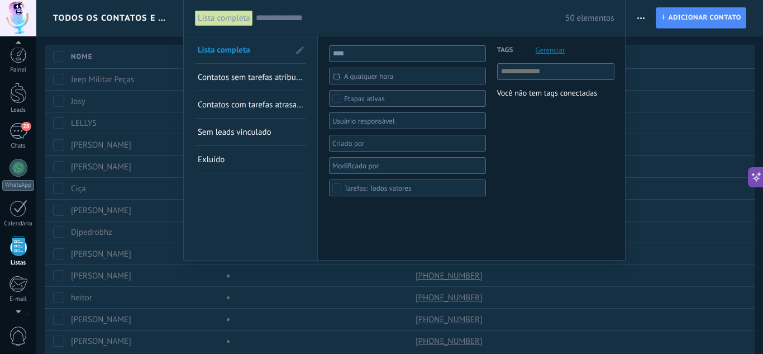
scroll to position [69, 0]
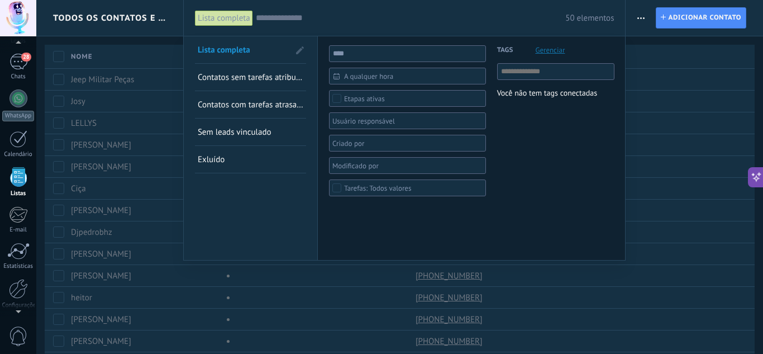
click at [135, 178] on div at bounding box center [381, 177] width 763 height 354
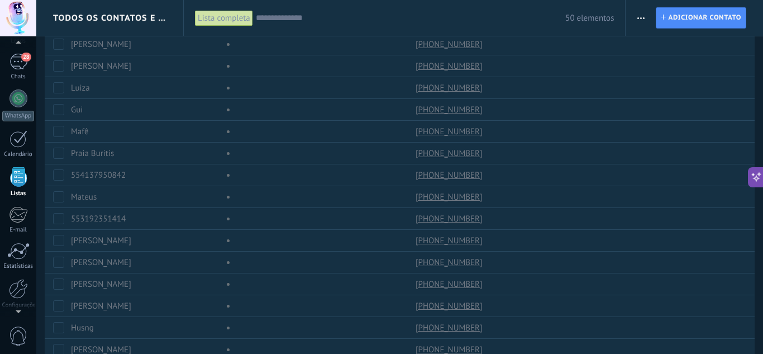
scroll to position [670, 0]
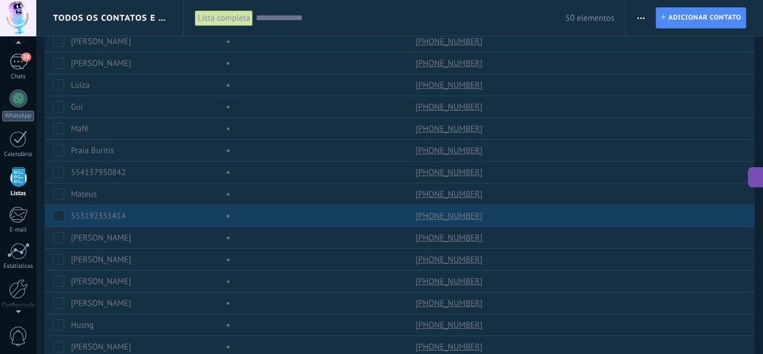
click at [123, 218] on link "553192351414" at bounding box center [98, 216] width 55 height 11
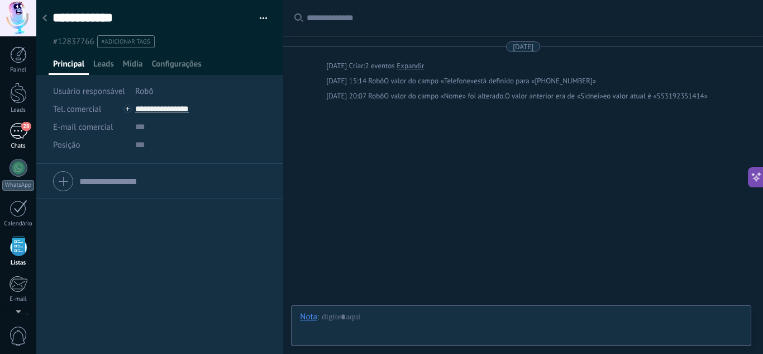
click at [16, 141] on link "28 Chats" at bounding box center [18, 136] width 36 height 27
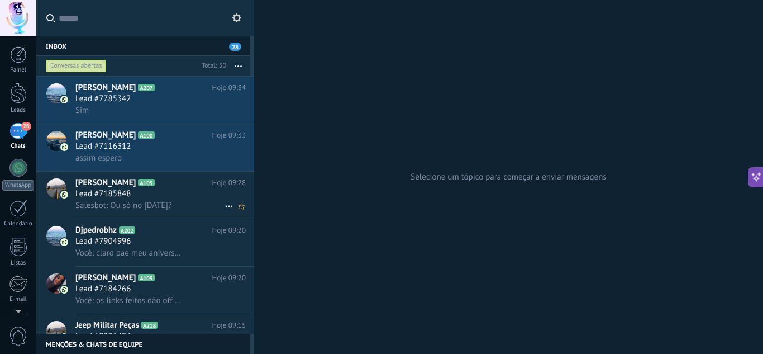
scroll to position [61, 0]
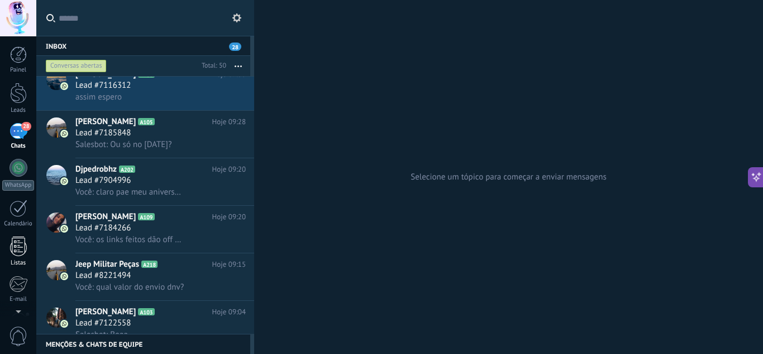
click at [23, 252] on div at bounding box center [18, 246] width 17 height 20
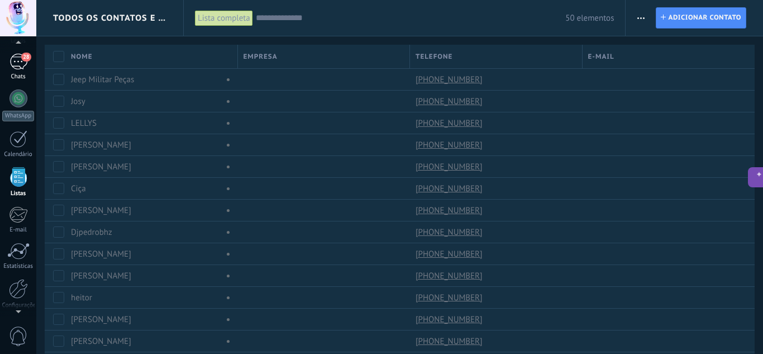
click at [15, 67] on div "28" at bounding box center [18, 62] width 18 height 16
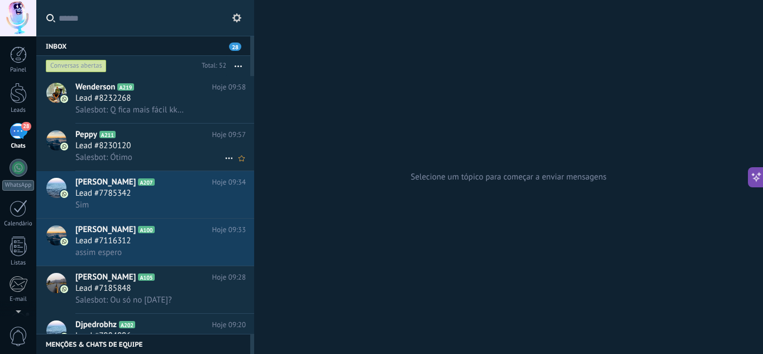
click at [170, 144] on div "Lead #8230120" at bounding box center [160, 145] width 170 height 11
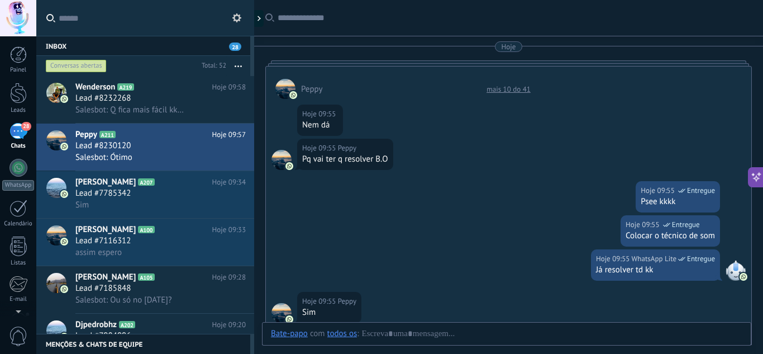
scroll to position [308, 0]
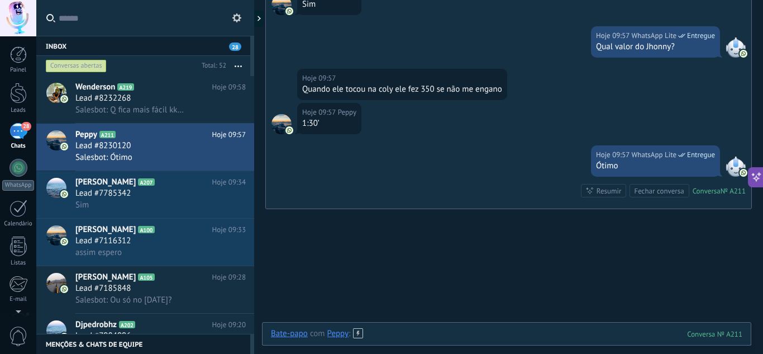
click at [501, 332] on div at bounding box center [507, 345] width 472 height 34
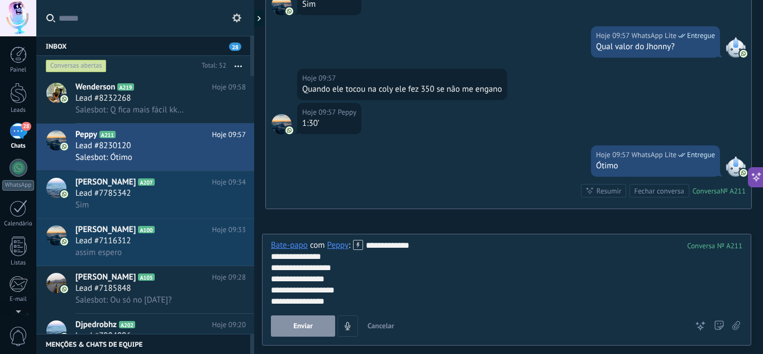
click at [307, 331] on button "Enviar" at bounding box center [303, 325] width 64 height 21
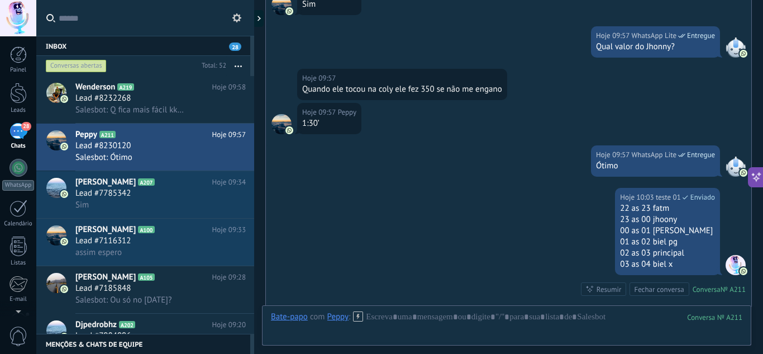
scroll to position [456, 0]
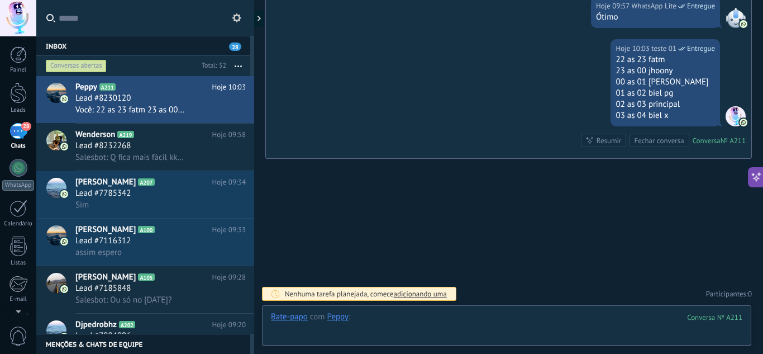
click at [392, 317] on div at bounding box center [507, 328] width 472 height 34
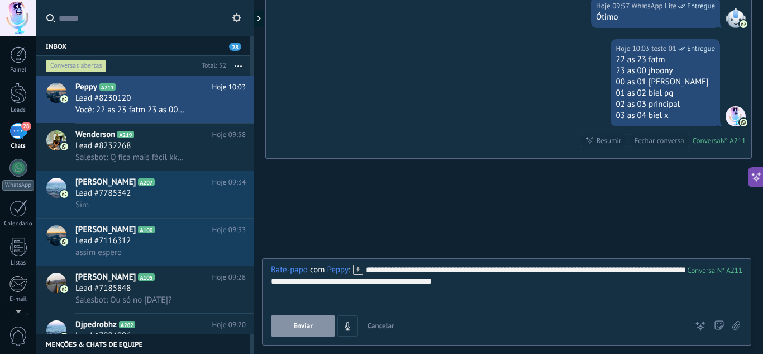
click at [322, 335] on button "Enviar" at bounding box center [303, 325] width 64 height 21
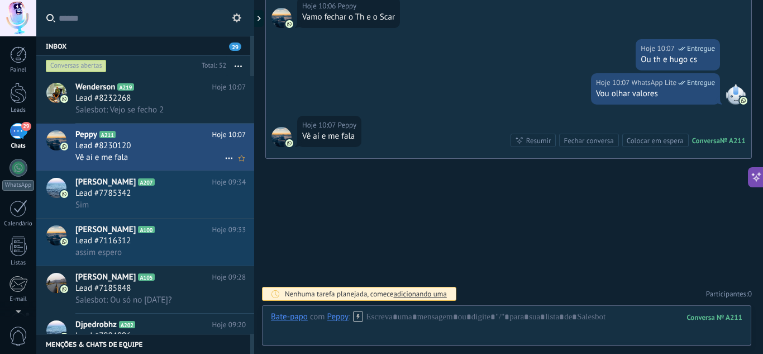
scroll to position [0, 0]
